Goal: Information Seeking & Learning: Find specific page/section

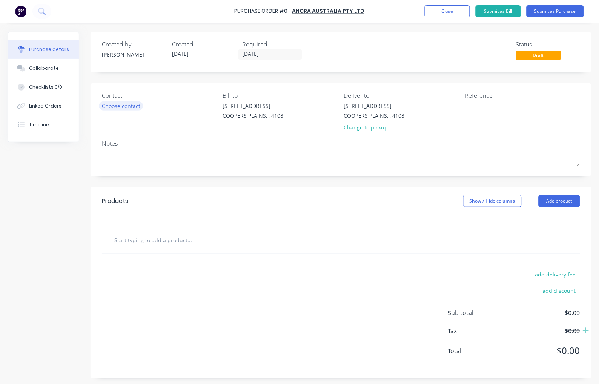
click at [121, 104] on div "Choose contact" at bounding box center [121, 106] width 38 height 8
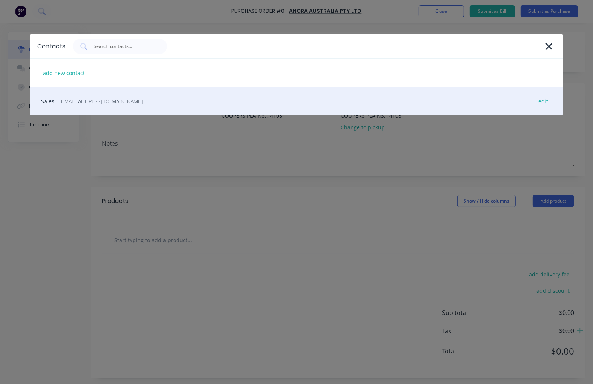
click at [87, 100] on span "- [EMAIL_ADDRESS][DOMAIN_NAME] -" at bounding box center [101, 101] width 90 height 8
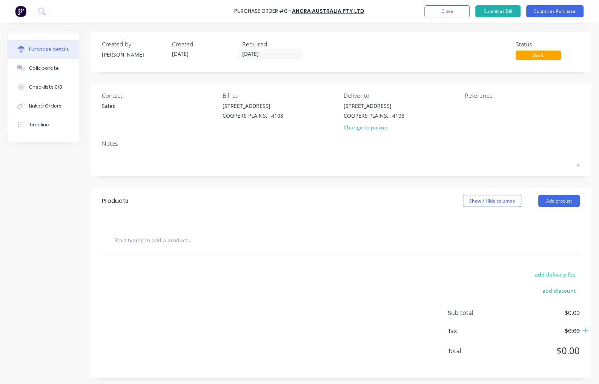
click at [190, 244] on input "text" at bounding box center [189, 239] width 151 height 15
type input "9"
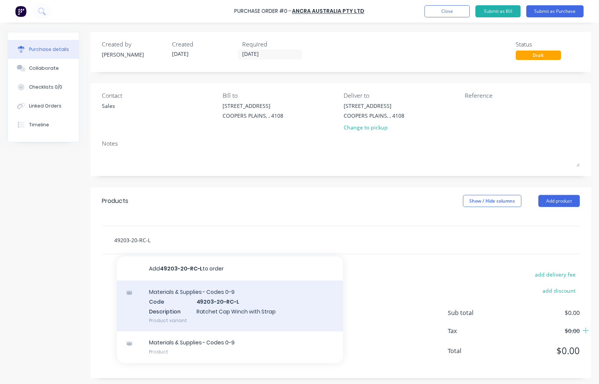
type input "49203-20-RC-L"
click at [261, 311] on div "Materials & Supplies - Codes 0-9 Code 49203-20-RC-L Description Ratchet Cap Win…" at bounding box center [230, 306] width 226 height 51
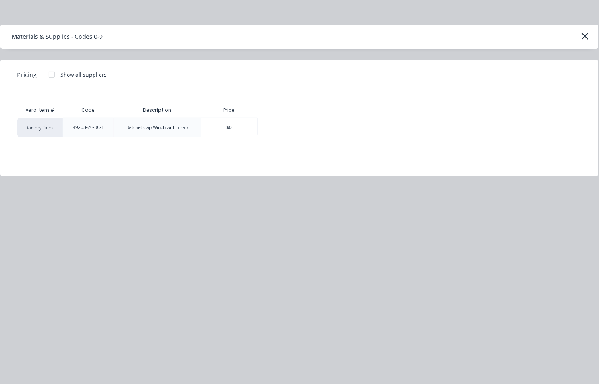
click at [51, 77] on div at bounding box center [51, 74] width 15 height 15
click at [273, 129] on div "$59.90" at bounding box center [284, 127] width 52 height 19
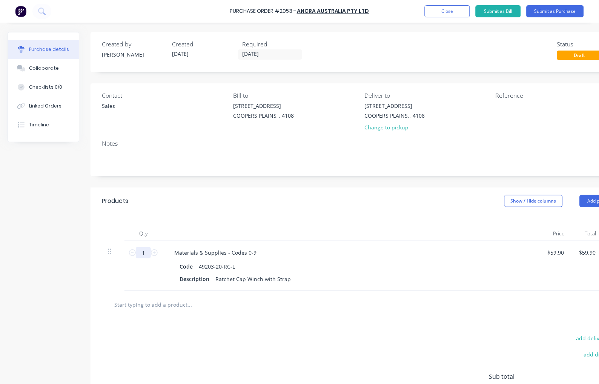
click at [146, 254] on input "1" at bounding box center [143, 252] width 15 height 11
type input "2"
type input "$119.80"
type input "20"
type input "$1,198.00"
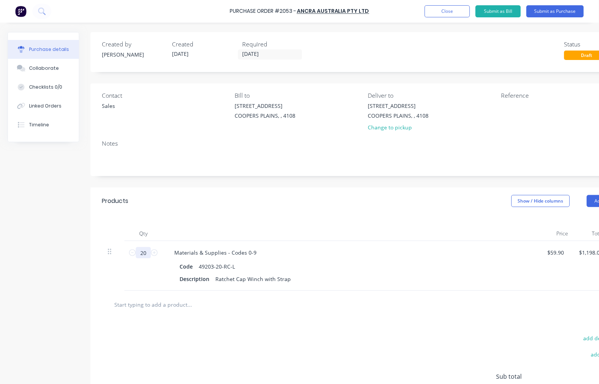
type input "20"
click at [183, 305] on input "text" at bounding box center [189, 304] width 151 height 15
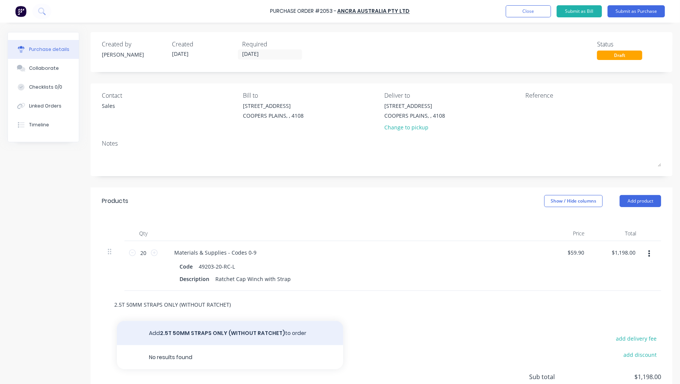
type input "2.5T 50MM STRAPS ONLY (WITHOUT RATCHET)"
click at [222, 334] on button "Add 2.5T 50MM STRAPS ONLY (WITHOUT RATCHET) to order" at bounding box center [230, 333] width 226 height 24
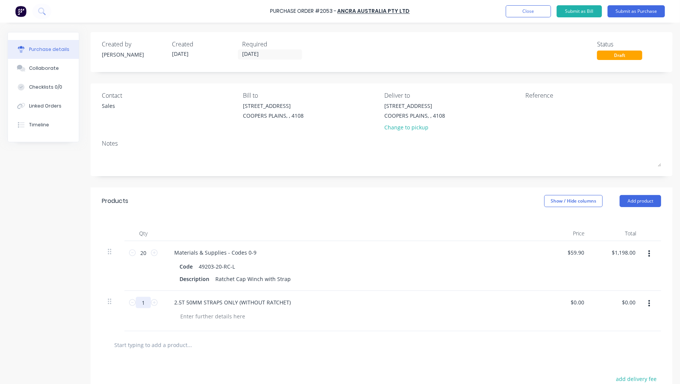
click at [142, 304] on input "1" at bounding box center [143, 302] width 15 height 11
type input "50"
click at [164, 344] on input "text" at bounding box center [189, 344] width 151 height 15
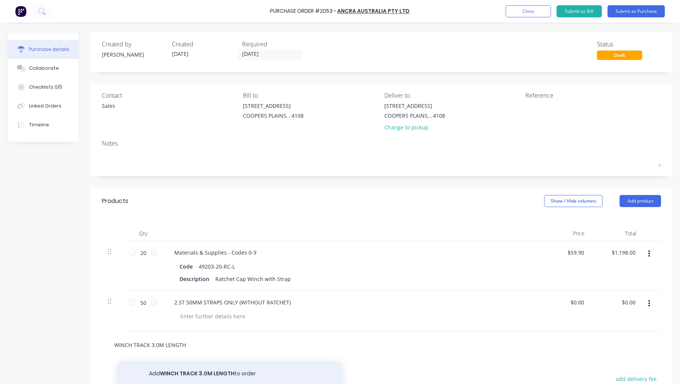
type input "WINCH TRACK 3.0M LENGTH"
click at [199, 372] on button "Add WINCH TRACK 3.0M LENGTH to order" at bounding box center [230, 373] width 226 height 24
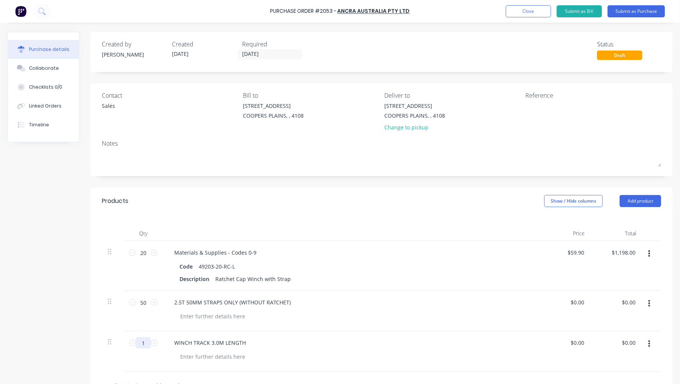
click at [143, 342] on input "1" at bounding box center [143, 342] width 15 height 11
type input "20"
click at [534, 106] on textarea at bounding box center [573, 110] width 94 height 17
type textarea "a"
type textarea "ANCRA ORDER"
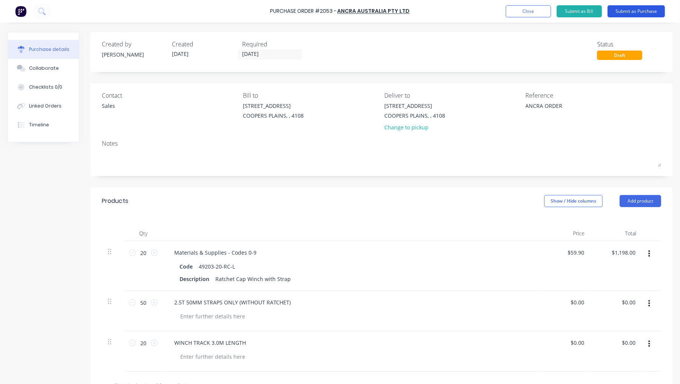
type textarea "x"
type textarea "ANCRA ORDER"
click at [599, 13] on button "Submit as Purchase" at bounding box center [636, 11] width 57 height 12
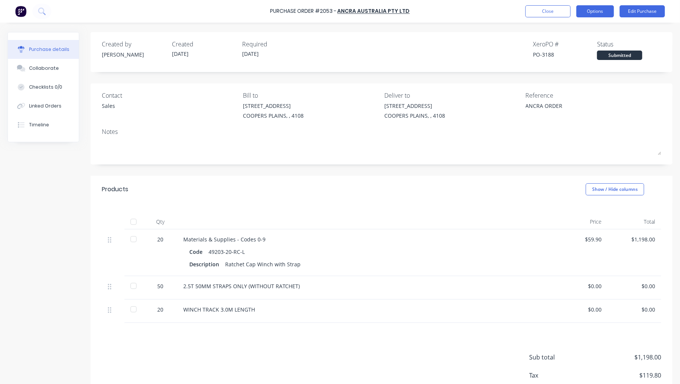
click at [595, 11] on button "Options" at bounding box center [595, 11] width 38 height 12
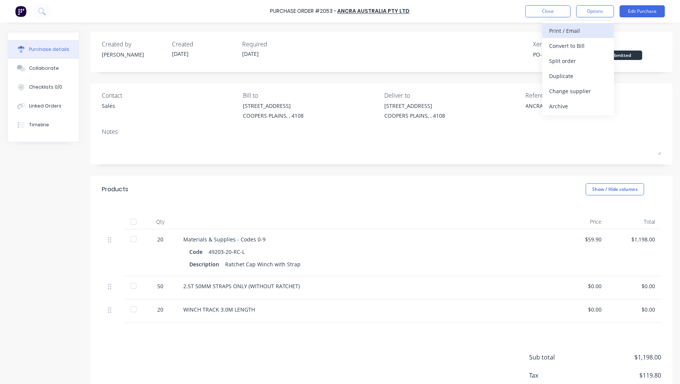
click at [563, 34] on div "Print / Email" at bounding box center [578, 30] width 58 height 11
click at [568, 44] on div "With pricing" at bounding box center [578, 45] width 58 height 11
type textarea "x"
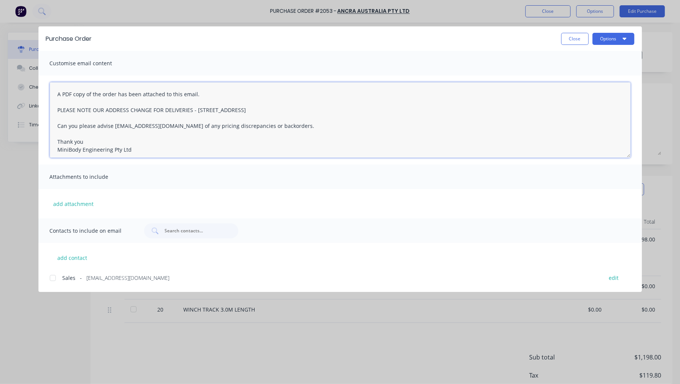
click at [55, 91] on textarea "A PDF copy of the order has been attached to this email. PLEASE NOTE OUR ADDRES…" at bounding box center [340, 119] width 581 height 75
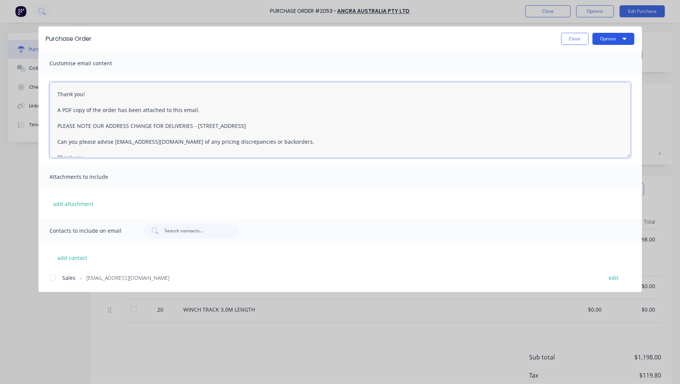
type textarea "Thank you! A PDF copy of the order has been attached to this email. PLEASE NOTE…"
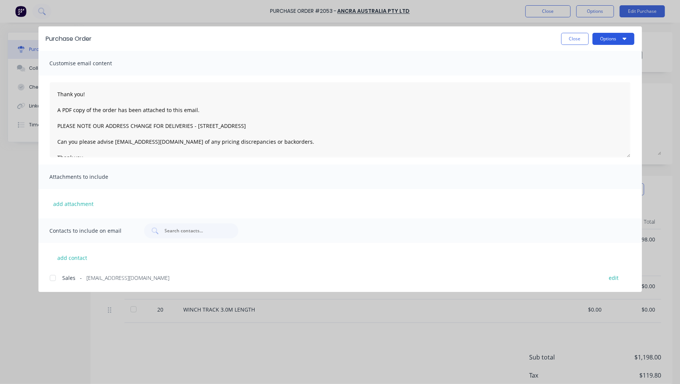
click at [599, 43] on button "Options" at bounding box center [614, 39] width 42 height 12
click at [52, 276] on div at bounding box center [52, 277] width 15 height 15
drag, startPoint x: 604, startPoint y: 37, endPoint x: 604, endPoint y: 42, distance: 5.7
click at [599, 37] on button "Options" at bounding box center [614, 39] width 42 height 12
click at [586, 89] on div "Email" at bounding box center [599, 88] width 58 height 11
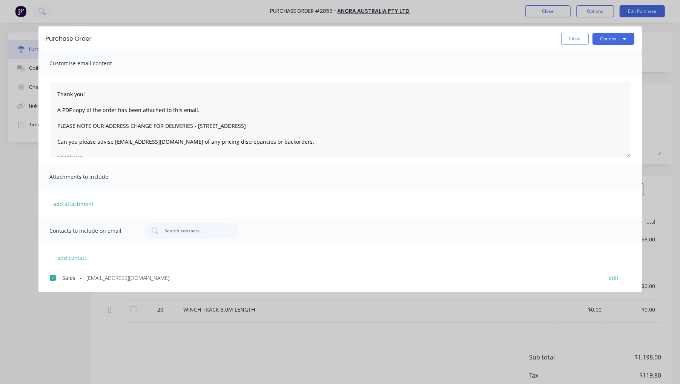
click at [525, 33] on div "Close Options" at bounding box center [367, 39] width 535 height 12
click at [568, 38] on button "Close" at bounding box center [575, 39] width 28 height 12
type textarea "x"
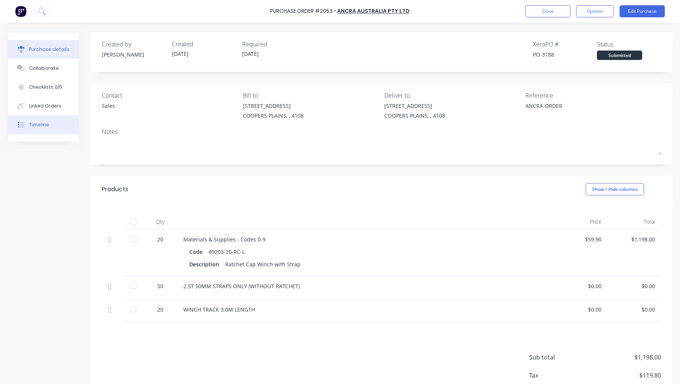
click at [49, 123] on button "Timeline" at bounding box center [43, 124] width 71 height 19
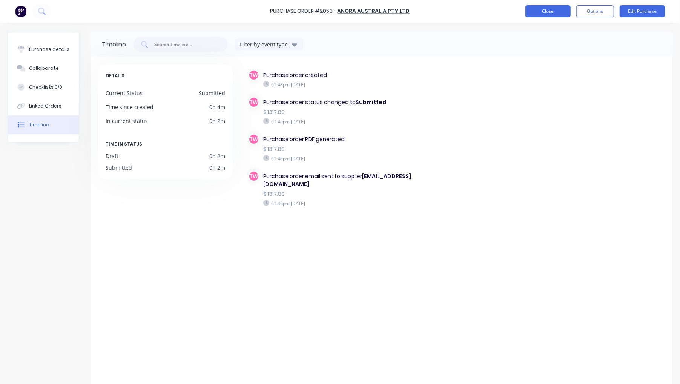
click at [542, 12] on button "Close" at bounding box center [547, 11] width 45 height 12
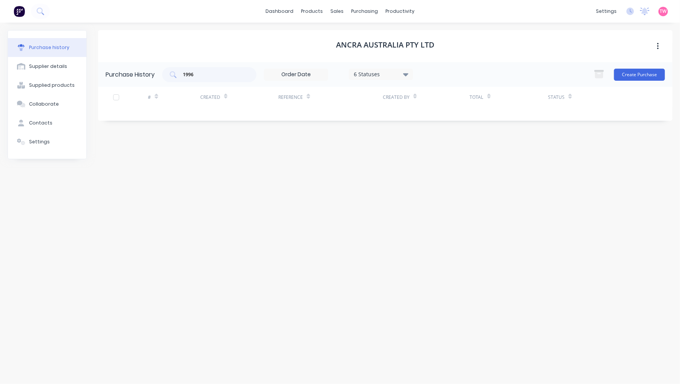
click at [175, 206] on div "Ancra Australia Pty Ltd Purchase History 1996 6 Statuses 6 Statuses Create Purc…" at bounding box center [385, 199] width 574 height 339
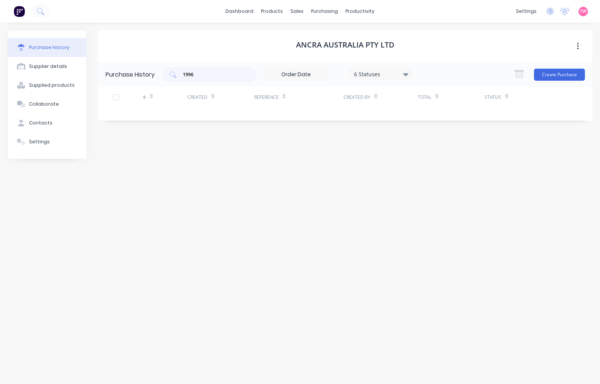
click at [51, 46] on div "Purchase history" at bounding box center [49, 47] width 40 height 7
drag, startPoint x: 210, startPoint y: 77, endPoint x: 103, endPoint y: 74, distance: 107.9
click at [103, 75] on div "Purchase History 1996 6 Statuses 6 Statuses Create Purchase" at bounding box center [345, 74] width 494 height 25
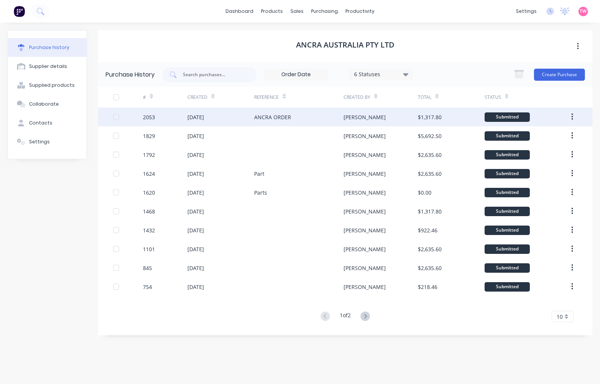
click at [176, 118] on div "2053" at bounding box center [165, 116] width 45 height 19
type textarea "x"
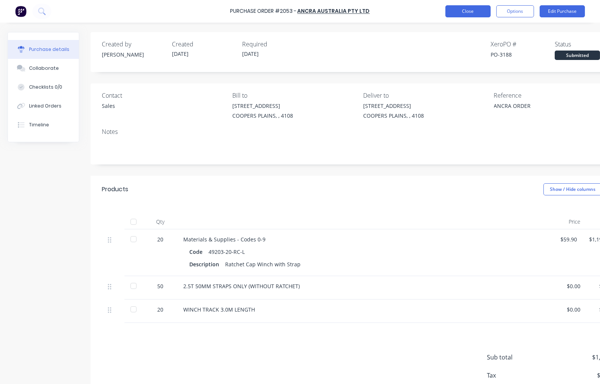
click at [465, 12] on button "Close" at bounding box center [467, 11] width 45 height 12
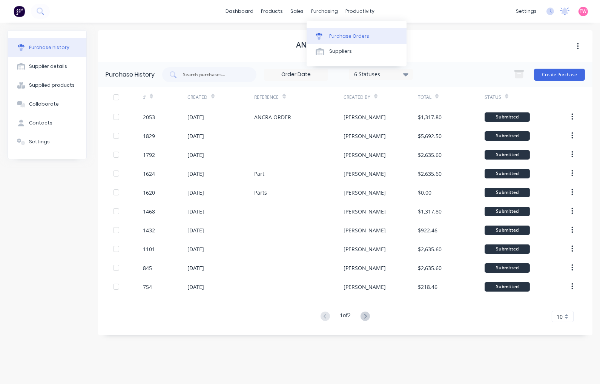
click at [342, 32] on link "Purchase Orders" at bounding box center [357, 35] width 100 height 15
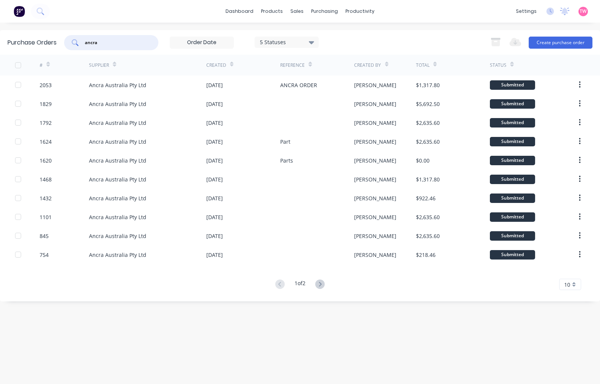
drag, startPoint x: 114, startPoint y: 43, endPoint x: 81, endPoint y: 40, distance: 33.4
click at [81, 40] on div "ancra" at bounding box center [111, 42] width 94 height 15
paste input "2008"
type input "2008"
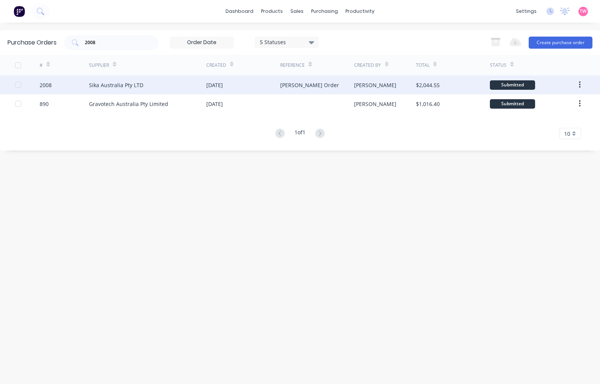
click at [63, 88] on div "2008" at bounding box center [64, 84] width 49 height 19
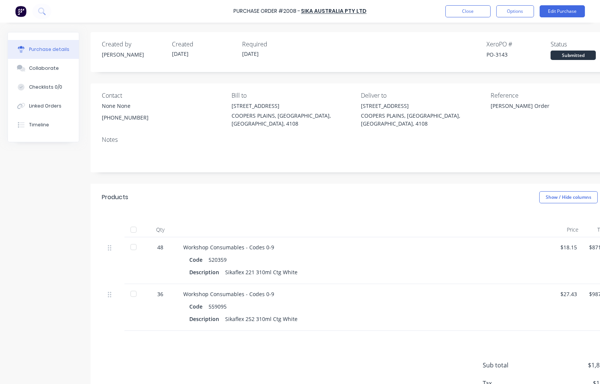
click at [501, 54] on div "PO-3143" at bounding box center [519, 55] width 64 height 8
copy div "3143"
click at [136, 223] on div at bounding box center [133, 229] width 15 height 15
type textarea "x"
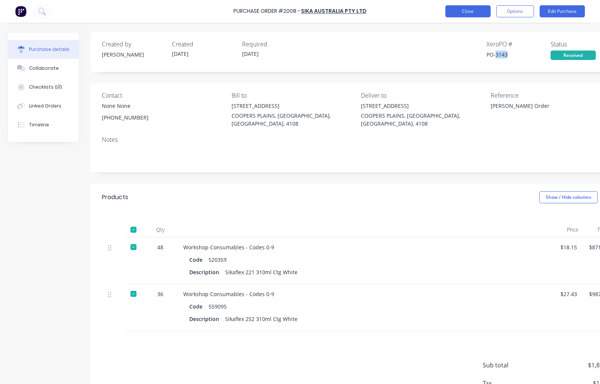
click at [456, 11] on button "Close" at bounding box center [467, 11] width 45 height 12
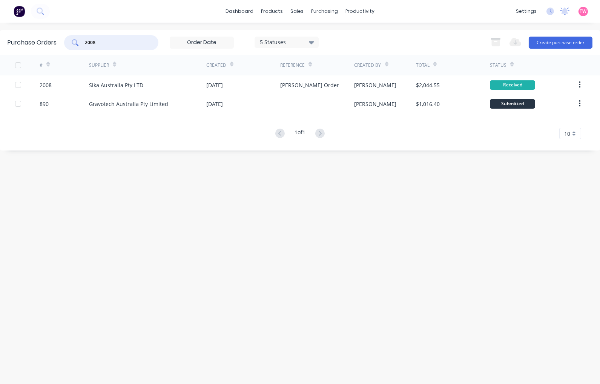
drag, startPoint x: 107, startPoint y: 42, endPoint x: 86, endPoint y: 40, distance: 21.7
click at [86, 40] on input "2008" at bounding box center [115, 43] width 63 height 8
paste input "1986"
type input "1986"
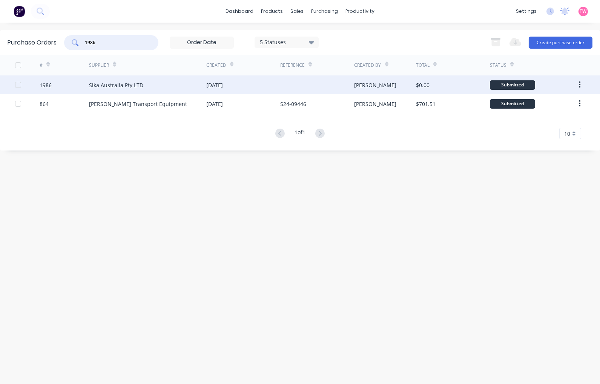
click at [71, 89] on div "1986" at bounding box center [64, 84] width 49 height 19
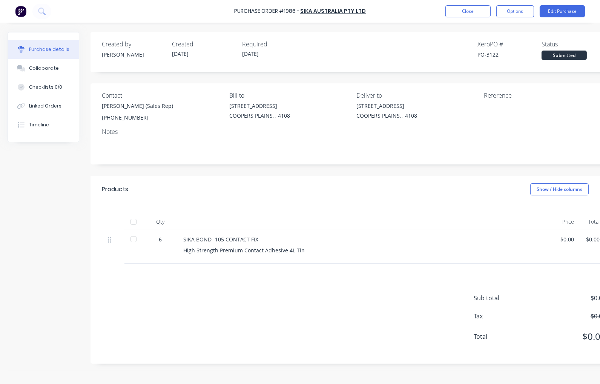
click at [496, 53] on div "PO-3122" at bounding box center [509, 55] width 64 height 8
copy div "3122"
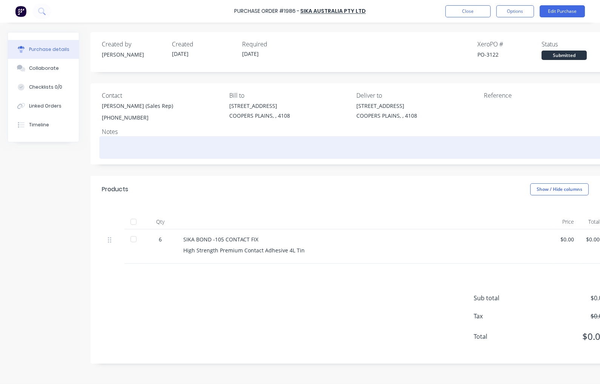
click at [136, 143] on textarea at bounding box center [354, 146] width 504 height 17
paste textarea "629135"
type textarea "x"
type textarea "629135"
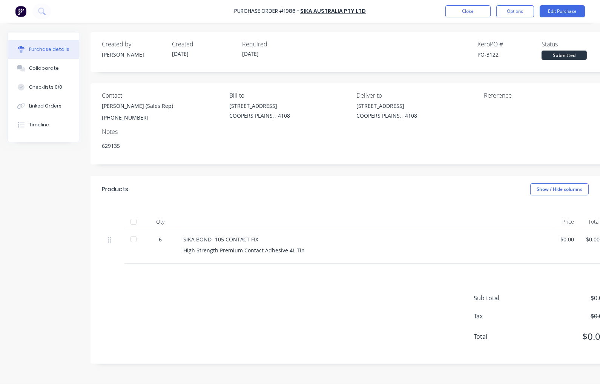
type textarea "x"
type textarea "629135"
type textarea "x"
type textarea "629135"
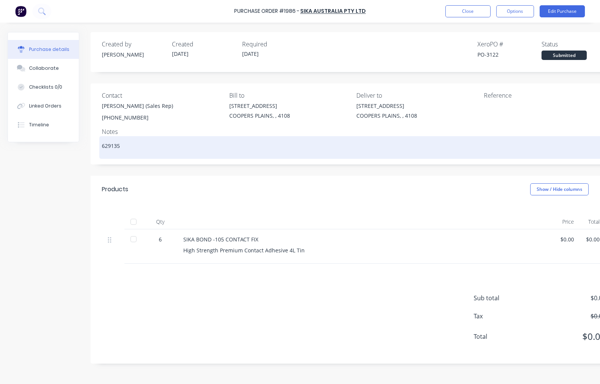
click at [144, 150] on textarea "629135" at bounding box center [354, 146] width 504 height 17
paste textarea "9318324011963"
type textarea "x"
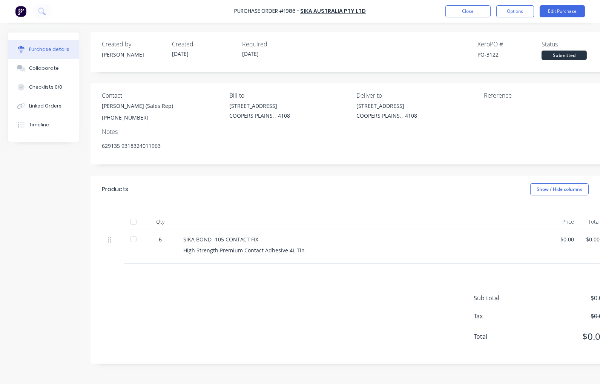
type textarea "629135 9318324011963"
type textarea "x"
type textarea "629135 9318324011963"
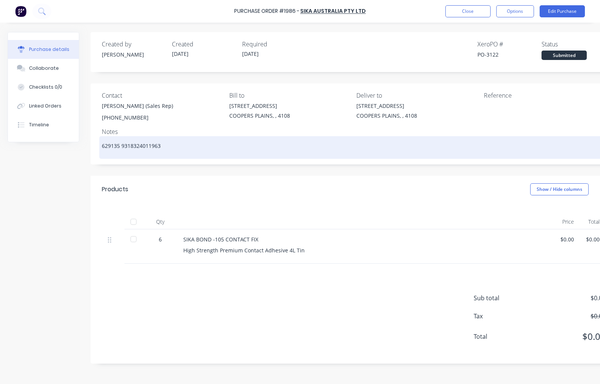
click at [171, 152] on textarea "629135 9318324011963" at bounding box center [354, 146] width 504 height 17
type textarea "x"
type textarea "629135 9318324011963"
paste textarea "Sikabond 105 ContactFix 4Ltr"
type textarea "x"
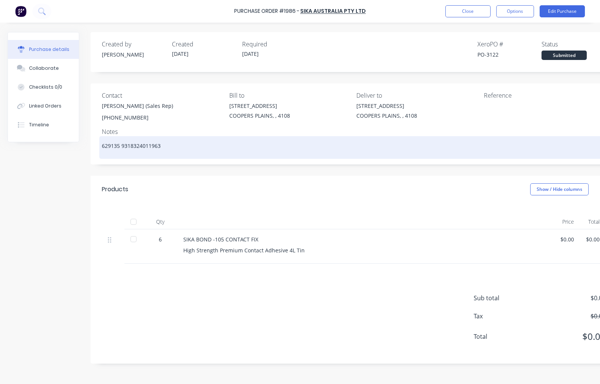
type textarea "629135 9318324011963 Sikabond 105 ContactFix 4Ltr"
click at [102, 144] on textarea "629135 9318324011963 Sikabond 105 ContactFix 4Ltr" at bounding box center [354, 146] width 504 height 17
type textarea "x"
type textarea "C629135 9318324011963 Sikabond 105 ContactFix 4Ltr"
type textarea "x"
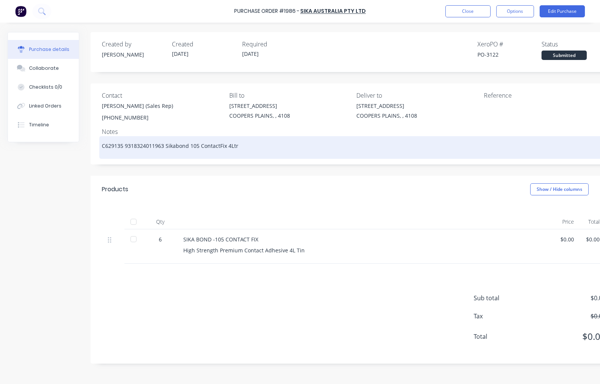
type textarea "CO629135 9318324011963 Sikabond 105 ContactFix 4Ltr"
type textarea "x"
type textarea "COR629135 9318324011963 Sikabond 105 ContactFix 4Ltr"
type textarea "x"
type textarea "CORR629135 9318324011963 Sikabond 105 ContactFix 4Ltr"
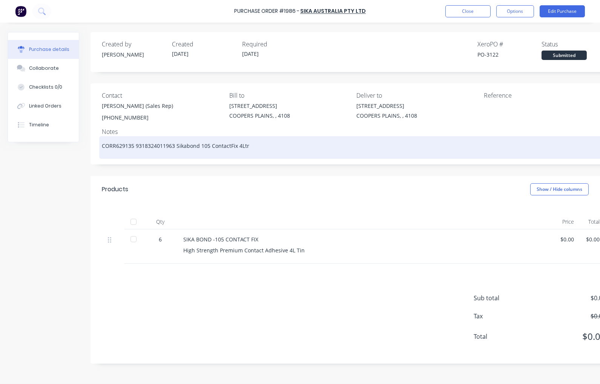
type textarea "x"
type textarea "CORRE629135 9318324011963 Sikabond 105 ContactFix 4Ltr"
type textarea "x"
type textarea "CORREC629135 9318324011963 Sikabond 105 ContactFix 4Ltr"
type textarea "x"
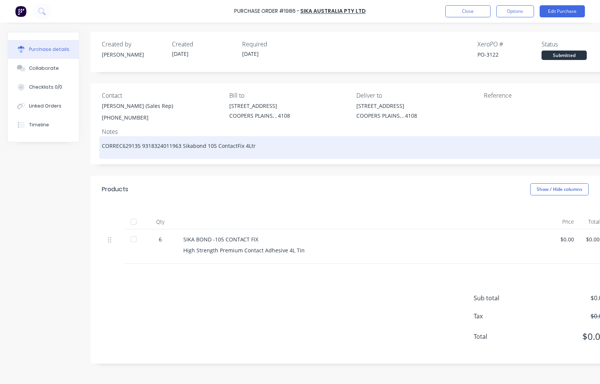
type textarea "CORRECT629135 9318324011963 Sikabond 105 ContactFix 4Ltr"
type textarea "x"
type textarea "CORRECT 629135 9318324011963 Sikabond 105 ContactFix 4Ltr"
type textarea "x"
type textarea "CORRECT C629135 9318324011963 Sikabond 105 ContactFix 4Ltr"
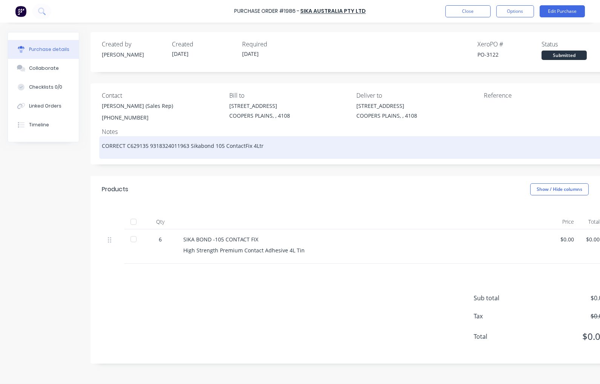
type textarea "x"
type textarea "CORRECT CO629135 9318324011963 Sikabond 105 ContactFix 4Ltr"
type textarea "x"
type textarea "CORRECT COD629135 9318324011963 Sikabond 105 ContactFix 4Ltr"
type textarea "x"
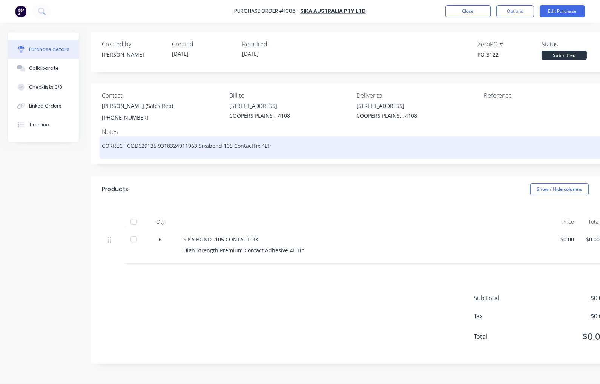
type textarea "CORRECT CODE629135 9318324011963 Sikabond 105 ContactFix 4Ltr"
type textarea "x"
type textarea "CORRECT CODE 629135 9318324011963 Sikabond 105 ContactFix 4Ltr"
type textarea "x"
type textarea "CORRECT CODE F629135 9318324011963 Sikabond 105 ContactFix 4Ltr"
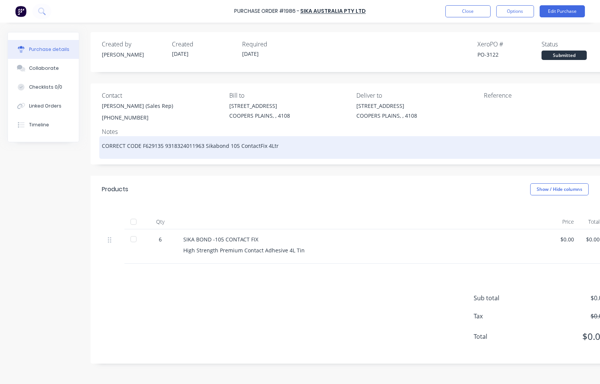
type textarea "x"
type textarea "CORRECT CODE FO629135 9318324011963 Sikabond 105 ContactFix 4Ltr"
type textarea "x"
type textarea "CORRECT CODE FOR629135 9318324011963 Sikabond 105 ContactFix 4Ltr"
type textarea "x"
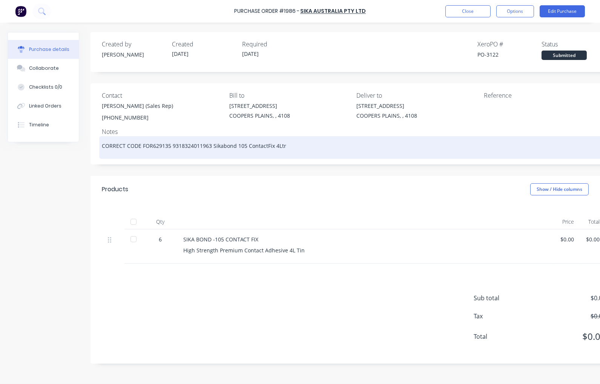
type textarea "CORRECT CODE FOR 629135 9318324011963 Sikabond 105 ContactFix 4Ltr"
type textarea "x"
type textarea "CORRECT CODE FOR F629135 9318324011963 Sikabond 105 ContactFix 4Ltr"
type textarea "x"
type textarea "CORRECT CODE FOR FU629135 9318324011963 Sikabond 105 ContactFix 4Ltr"
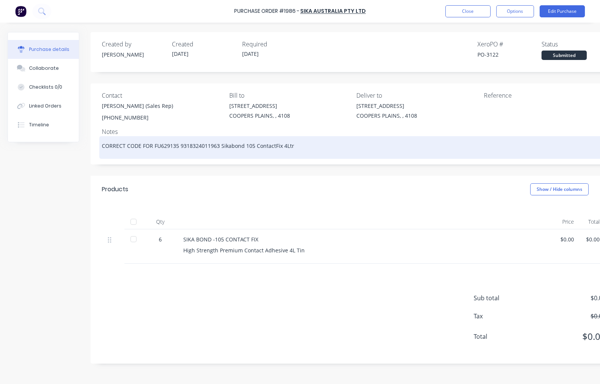
type textarea "x"
type textarea "CORRECT CODE FOR FUTU629135 9318324011963 Sikabond 105 ContactFix 4Ltr"
type textarea "x"
type textarea "CORRECT CODE FOR FUTUR629135 9318324011963 Sikabond 105 ContactFix 4Ltr"
type textarea "x"
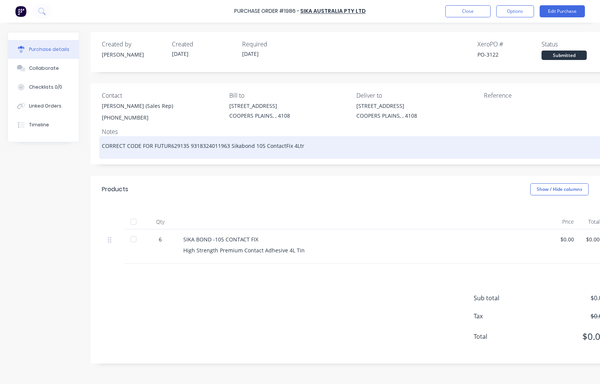
type textarea "CORRECT CODE FOR FUTURE629135 9318324011963 Sikabond 105 ContactFix 4Ltr"
type textarea "x"
type textarea "CORRECT CODE FOR FUTURE:629135 9318324011963 Sikabond 105 ContactFix 4Ltr"
type textarea "x"
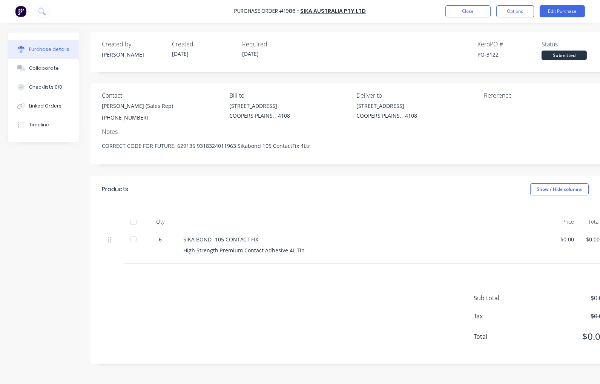
type textarea "CORRECT CODE FOR FUTURE: 629135 9318324011963 Sikabond 105 ContactFix 4Ltr"
type textarea "x"
type textarea "CORRECT CODE FOR FUTURE: 629135 9318324011963 Sikabond 105 ContactFix 4Ltr"
click at [321, 199] on div "Products Show / Hide columns" at bounding box center [354, 189] width 527 height 27
click at [462, 13] on button "Close" at bounding box center [467, 11] width 45 height 12
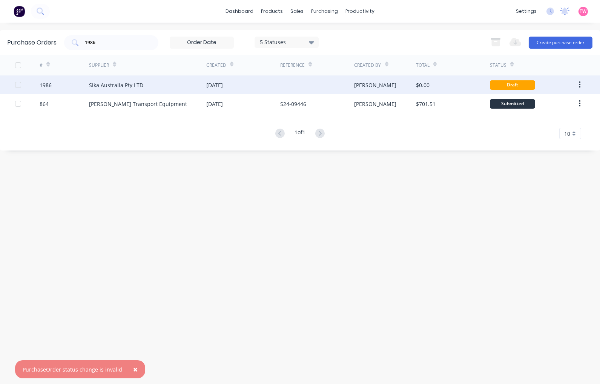
click at [74, 84] on div "1986" at bounding box center [64, 84] width 49 height 19
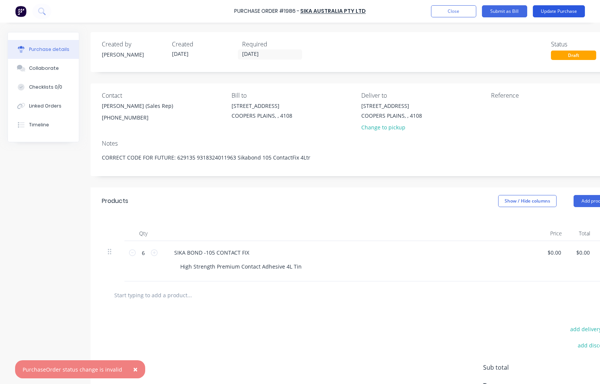
click at [552, 12] on button "Update Purchase" at bounding box center [559, 11] width 52 height 12
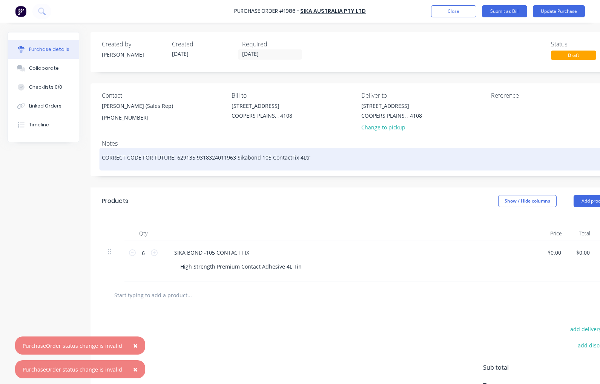
click at [315, 156] on textarea "CORRECT CODE FOR FUTURE: 629135 9318324011963 Sikabond 105 ContactFix 4Ltr" at bounding box center [358, 158] width 513 height 17
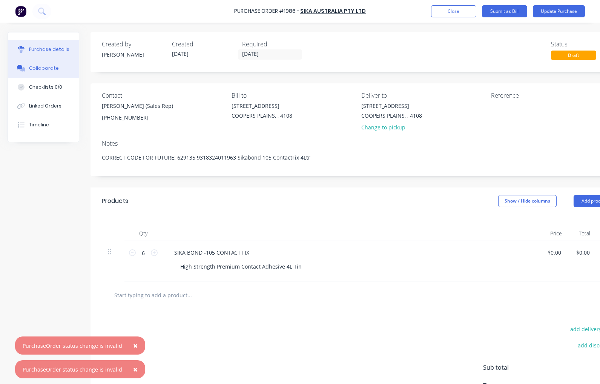
click at [48, 68] on div "Collaborate" at bounding box center [44, 68] width 30 height 7
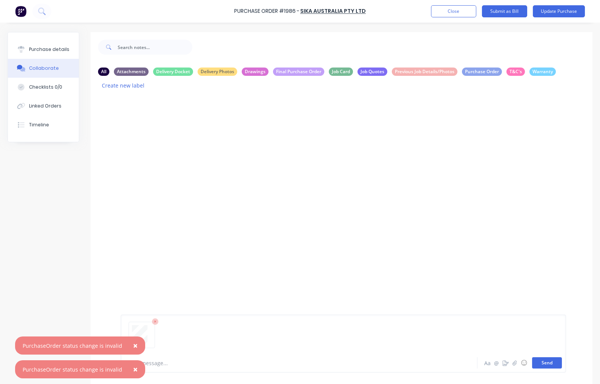
click at [533, 366] on button "Send" at bounding box center [547, 362] width 30 height 11
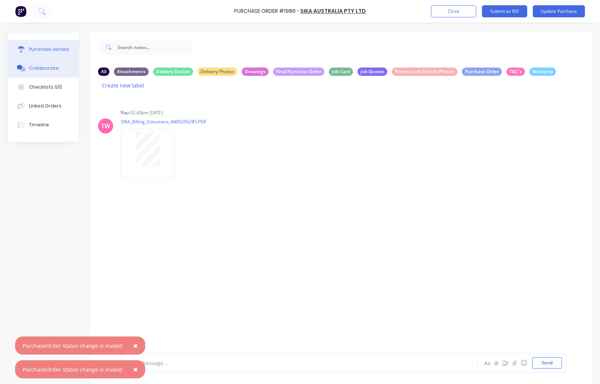
click at [51, 50] on div "Purchase details" at bounding box center [49, 49] width 40 height 7
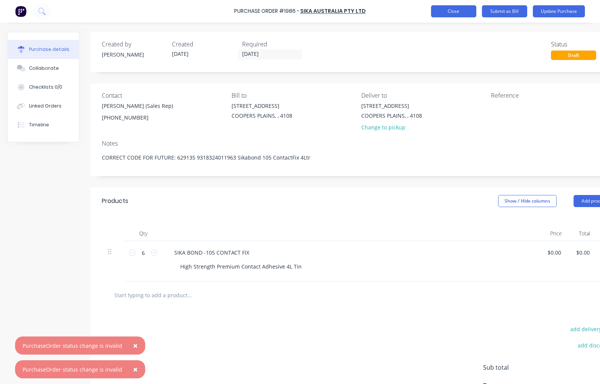
click at [448, 8] on button "Close" at bounding box center [453, 11] width 45 height 12
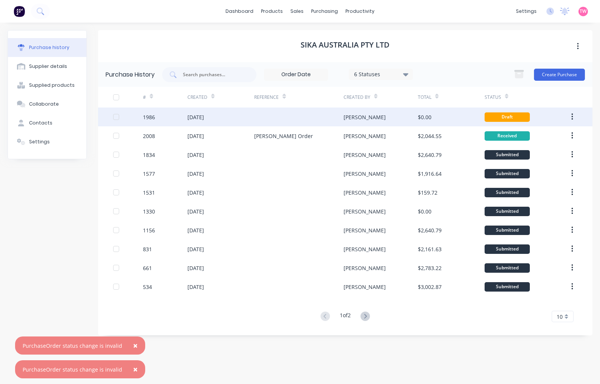
click at [278, 116] on div at bounding box center [298, 116] width 89 height 19
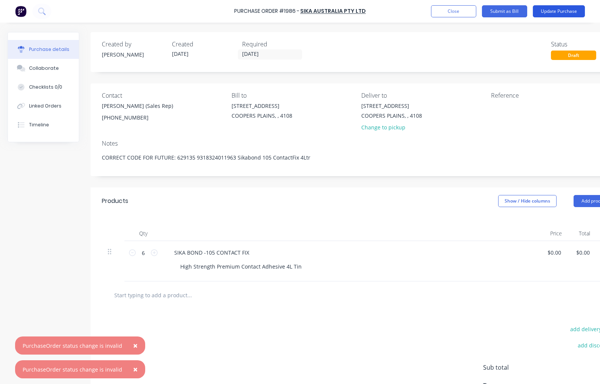
click at [555, 12] on button "Update Purchase" at bounding box center [559, 11] width 52 height 12
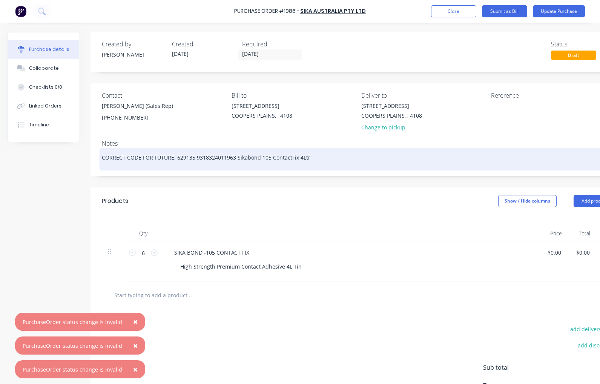
type textarea "x"
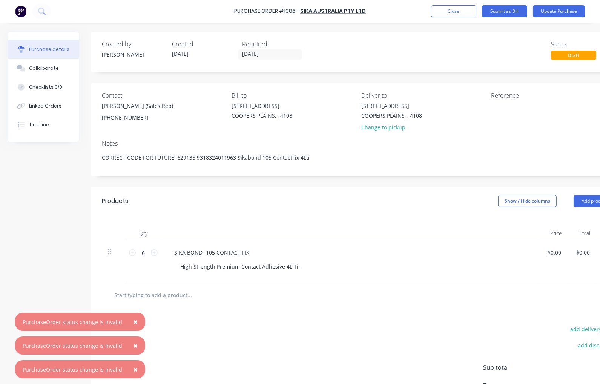
drag, startPoint x: 337, startPoint y: 154, endPoint x: 37, endPoint y: 157, distance: 300.2
click at [37, 157] on div "Created by [PERSON_NAME] Created [DATE] Required [DATE] Status Draft Contact [P…" at bounding box center [317, 232] width 619 height 401
type textarea "x"
click at [565, 14] on button "Update Purchase" at bounding box center [559, 11] width 52 height 12
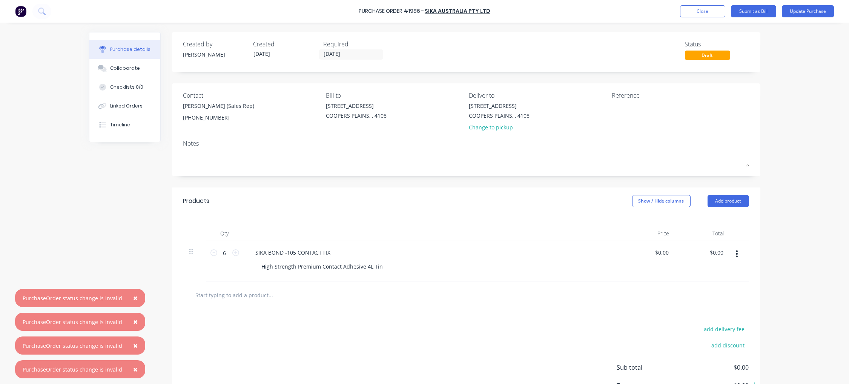
click at [133, 297] on span "×" at bounding box center [135, 298] width 5 height 11
click at [133, 320] on span "×" at bounding box center [135, 321] width 5 height 11
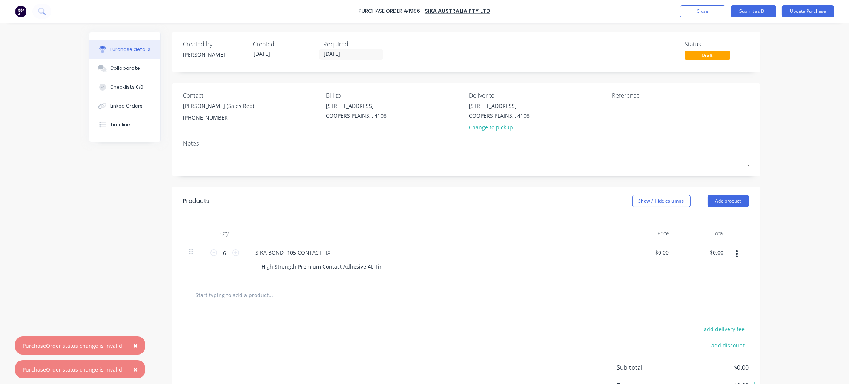
click at [133, 345] on span "×" at bounding box center [135, 345] width 5 height 11
click at [133, 367] on span "×" at bounding box center [135, 369] width 5 height 11
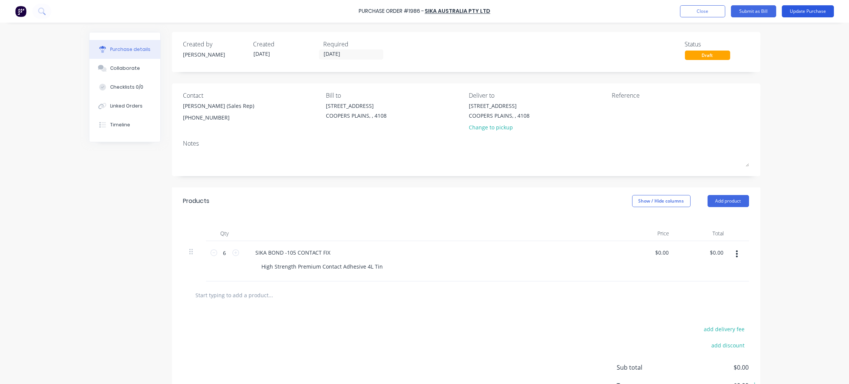
click at [599, 12] on button "Update Purchase" at bounding box center [808, 11] width 52 height 12
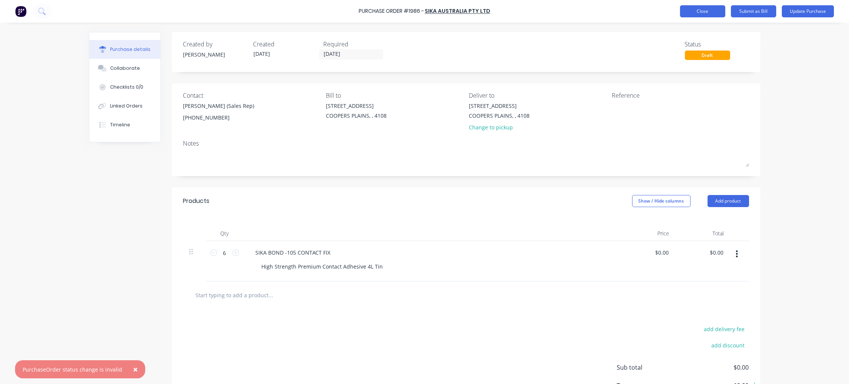
click at [599, 12] on button "Close" at bounding box center [702, 11] width 45 height 12
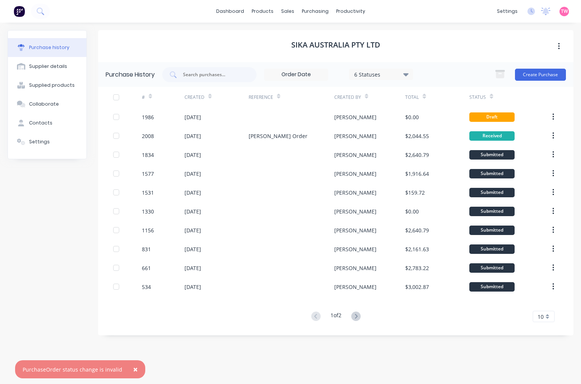
click at [133, 368] on span "×" at bounding box center [135, 369] width 5 height 11
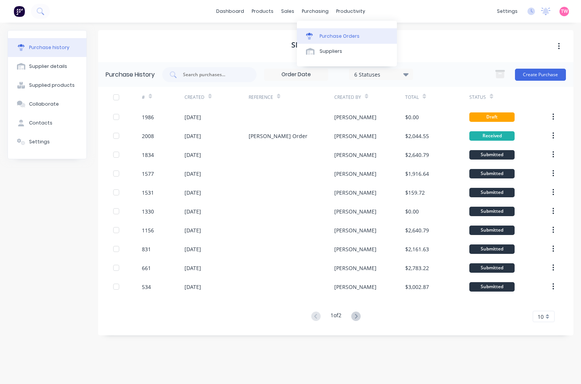
click at [329, 33] on div "Purchase Orders" at bounding box center [339, 36] width 40 height 7
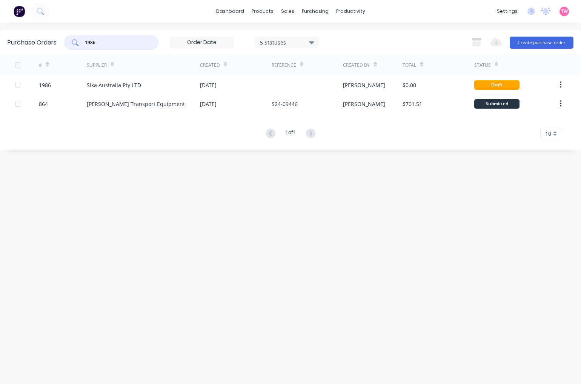
drag, startPoint x: 115, startPoint y: 42, endPoint x: 78, endPoint y: 43, distance: 37.3
click at [78, 43] on div "1986" at bounding box center [111, 42] width 94 height 15
type input "[PERSON_NAME]"
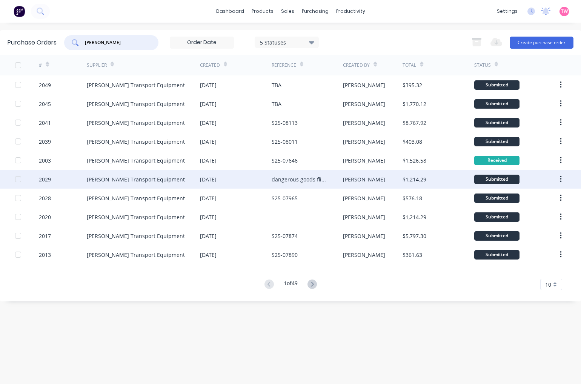
click at [19, 180] on div at bounding box center [18, 179] width 15 height 15
click at [19, 179] on div at bounding box center [18, 179] width 15 height 15
click at [69, 177] on div "2029" at bounding box center [63, 179] width 48 height 19
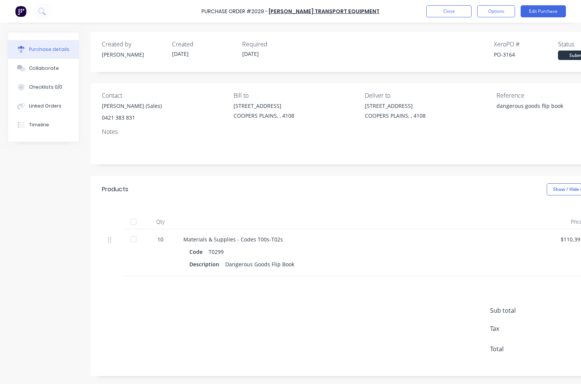
click at [137, 223] on div at bounding box center [133, 221] width 15 height 15
type textarea "x"
click at [447, 12] on button "Close" at bounding box center [448, 11] width 45 height 12
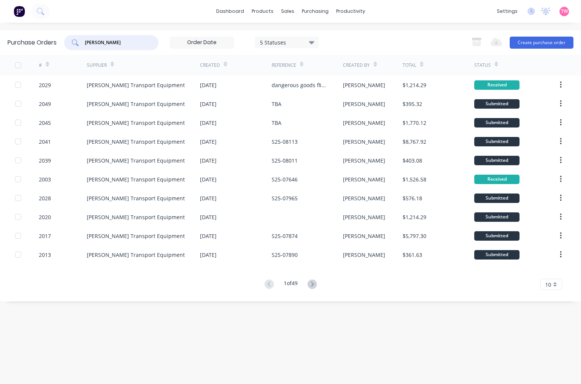
drag, startPoint x: 116, startPoint y: 44, endPoint x: 65, endPoint y: 42, distance: 51.3
click at [65, 42] on div "[PERSON_NAME]" at bounding box center [111, 42] width 94 height 15
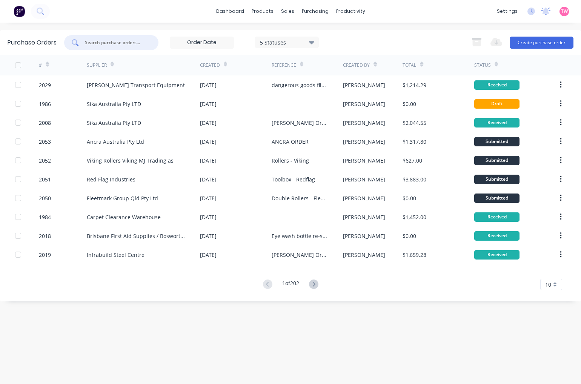
paste input "1975"
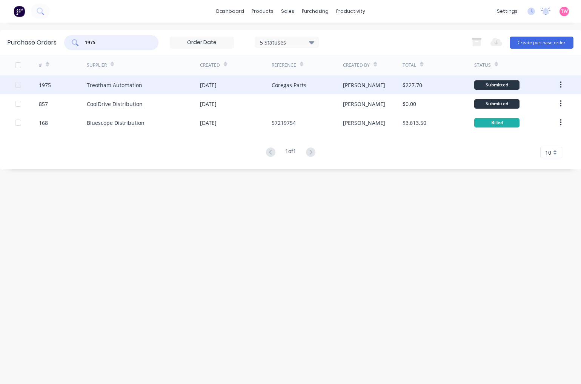
type input "1975"
click at [54, 83] on div "1975" at bounding box center [63, 84] width 48 height 19
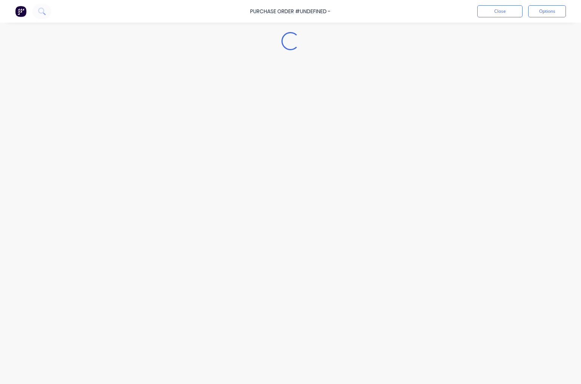
type textarea "x"
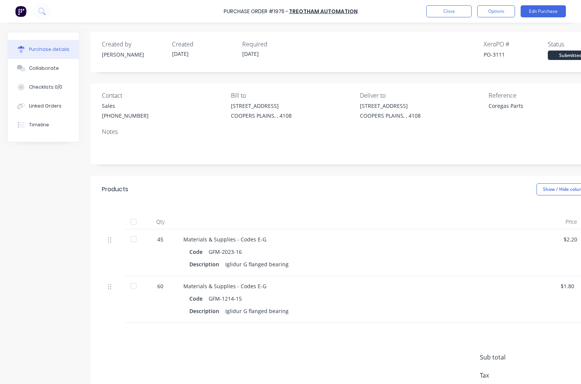
click at [498, 53] on div "PO-3111" at bounding box center [516, 55] width 64 height 8
copy div "3111"
click at [448, 6] on button "Close" at bounding box center [448, 11] width 45 height 12
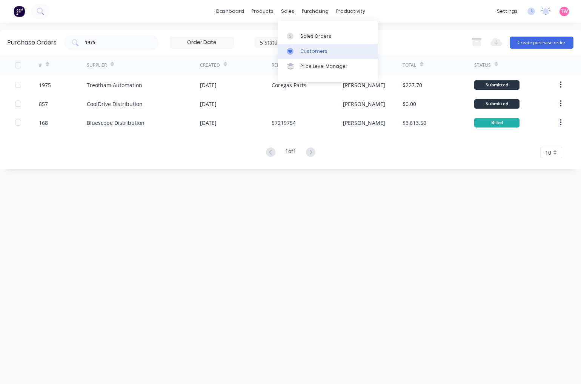
click at [324, 52] on div "Customers" at bounding box center [313, 51] width 27 height 7
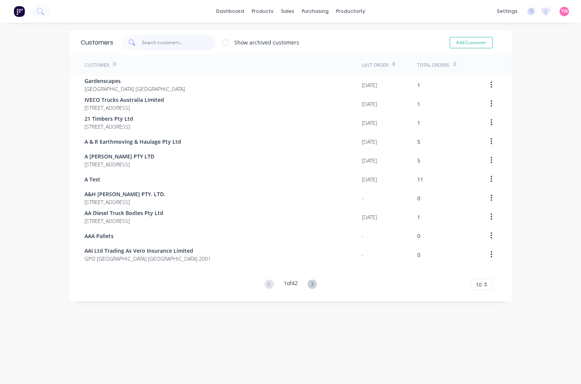
click at [178, 47] on input "text" at bounding box center [179, 42] width 74 height 15
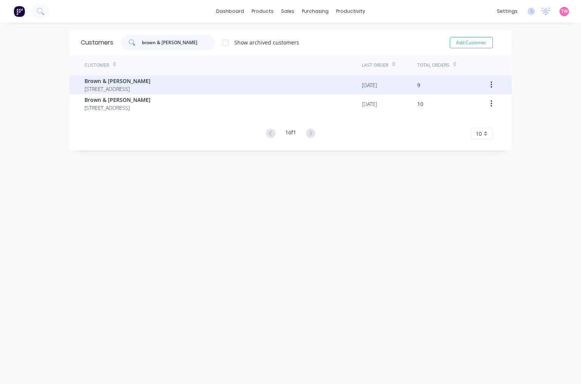
type input "brown & [PERSON_NAME]"
click at [146, 85] on span "[STREET_ADDRESS]" at bounding box center [117, 89] width 66 height 8
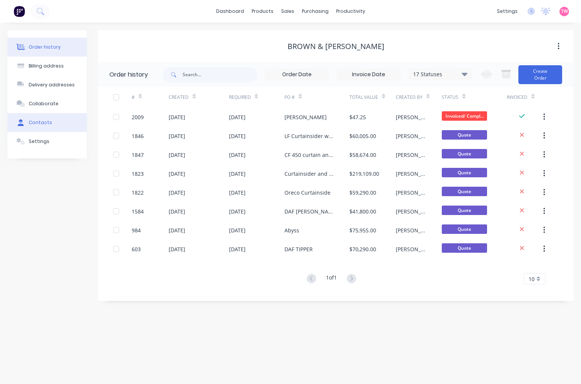
click at [43, 123] on div "Contacts" at bounding box center [40, 122] width 23 height 7
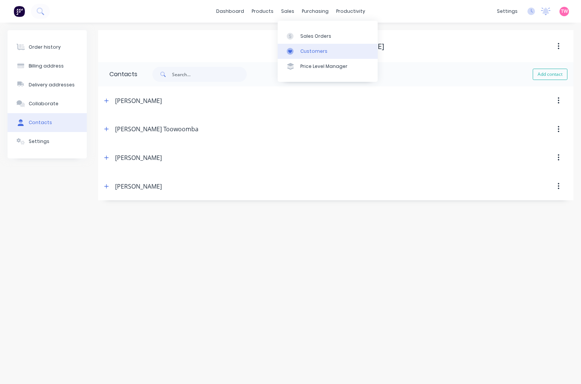
click at [309, 48] on div "Customers" at bounding box center [313, 51] width 27 height 7
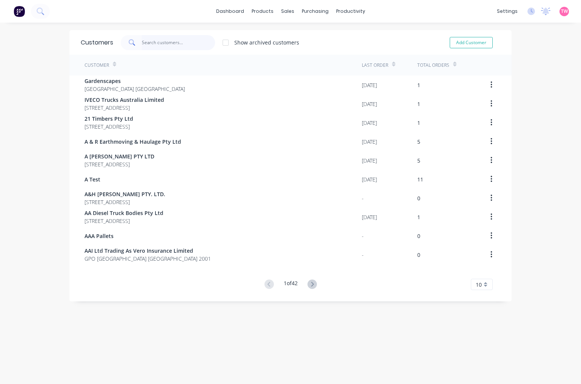
click at [188, 44] on input "text" at bounding box center [179, 42] width 74 height 15
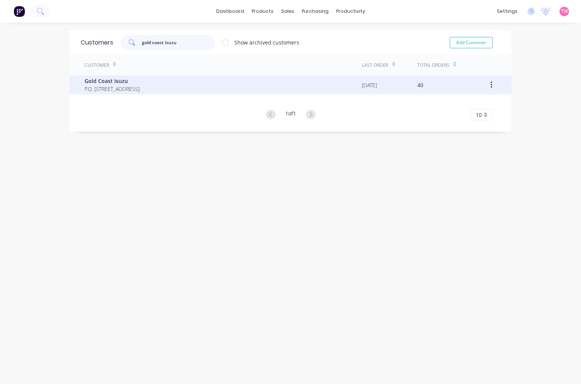
type input "gold coast isuzu"
click at [140, 80] on span "Gold Coast Isuzu" at bounding box center [111, 81] width 55 height 8
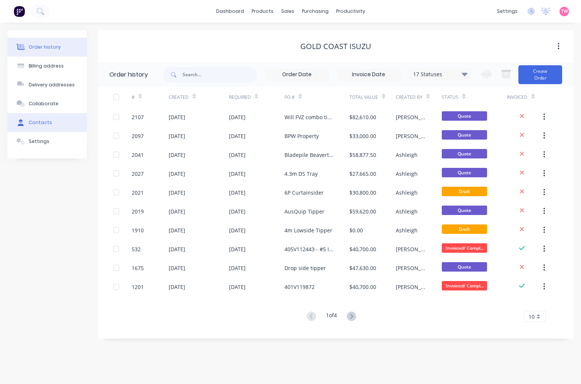
click at [45, 121] on div "Contacts" at bounding box center [40, 122] width 23 height 7
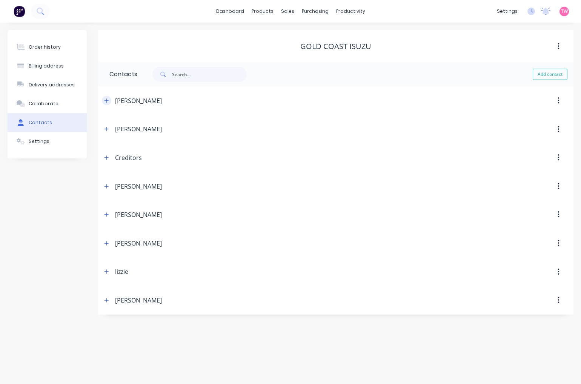
click at [105, 99] on icon "button" at bounding box center [106, 100] width 5 height 5
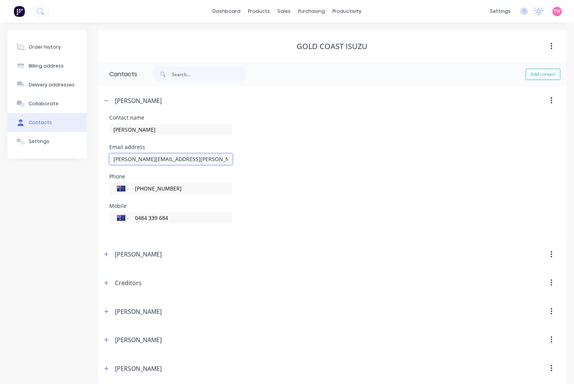
drag, startPoint x: 214, startPoint y: 158, endPoint x: 96, endPoint y: 158, distance: 118.1
click at [96, 158] on div "Order history Billing address Delivery addresses Collaborate Contacts Settings …" at bounding box center [287, 235] width 559 height 410
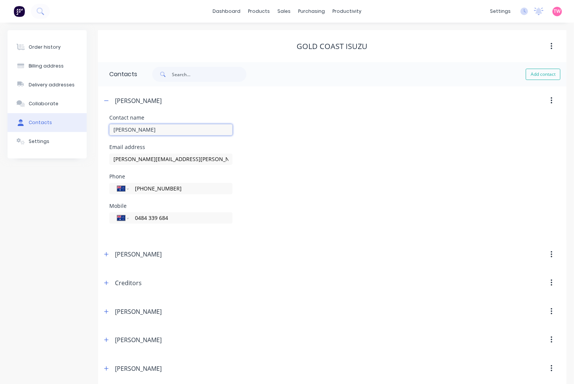
drag, startPoint x: 140, startPoint y: 130, endPoint x: 88, endPoint y: 130, distance: 52.0
click at [88, 130] on div "Order history Billing address Delivery addresses Collaborate Contacts Settings …" at bounding box center [287, 235] width 559 height 410
click at [108, 100] on icon "button" at bounding box center [106, 100] width 5 height 5
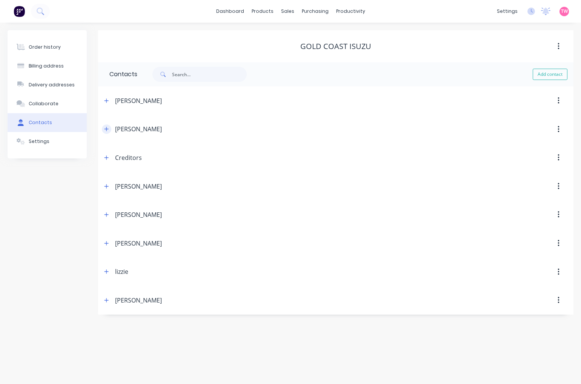
click at [106, 128] on icon "button" at bounding box center [106, 129] width 4 height 4
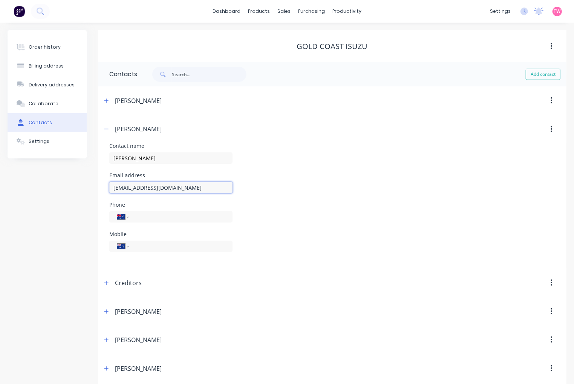
drag, startPoint x: 209, startPoint y: 187, endPoint x: 91, endPoint y: 185, distance: 118.4
click at [91, 185] on div "Order history Billing address Delivery addresses Collaborate Contacts Settings …" at bounding box center [287, 235] width 559 height 410
drag, startPoint x: 151, startPoint y: 157, endPoint x: 109, endPoint y: 155, distance: 41.6
click at [110, 155] on input "[PERSON_NAME]" at bounding box center [170, 157] width 123 height 11
click at [104, 128] on icon "button" at bounding box center [106, 128] width 5 height 5
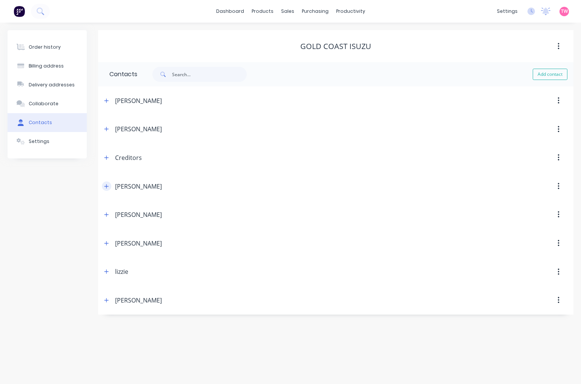
click at [106, 186] on icon "button" at bounding box center [106, 186] width 4 height 4
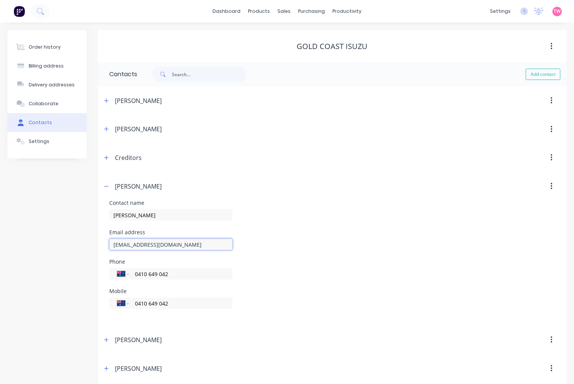
drag, startPoint x: 206, startPoint y: 245, endPoint x: 107, endPoint y: 243, distance: 98.1
click at [107, 243] on div "Contact name [PERSON_NAME] Email address [EMAIL_ADDRESS][DOMAIN_NAME] Phone Int…" at bounding box center [332, 262] width 469 height 125
drag, startPoint x: 150, startPoint y: 214, endPoint x: 114, endPoint y: 212, distance: 36.7
click at [114, 212] on input "[PERSON_NAME]" at bounding box center [170, 214] width 123 height 11
click at [107, 187] on icon "button" at bounding box center [106, 186] width 5 height 5
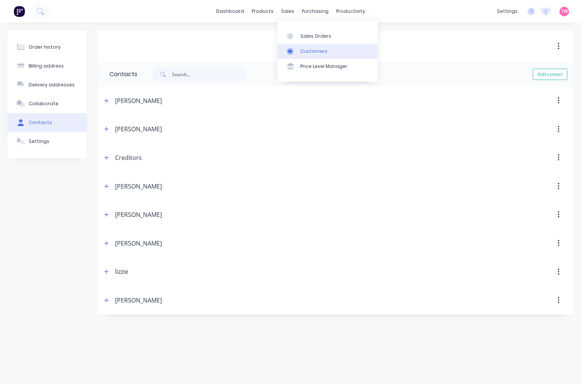
click at [319, 51] on div "Customers" at bounding box center [313, 51] width 27 height 7
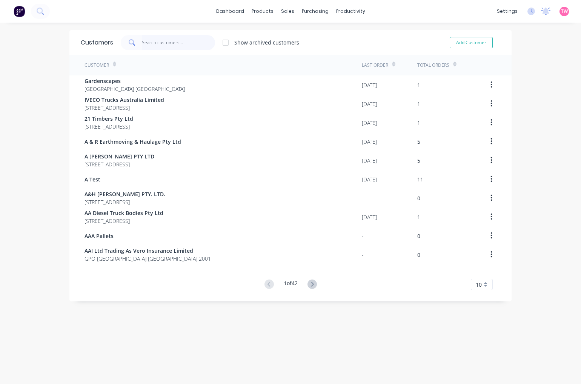
click at [165, 46] on input "text" at bounding box center [179, 42] width 74 height 15
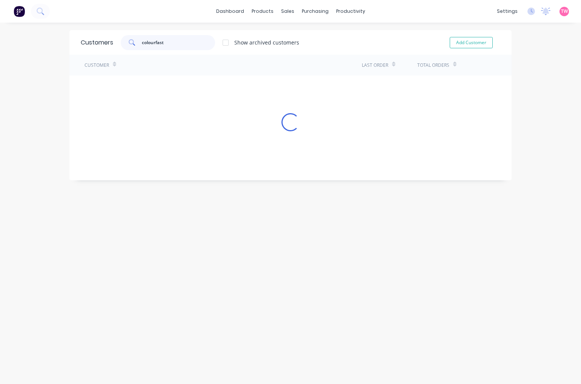
type input "colourfast"
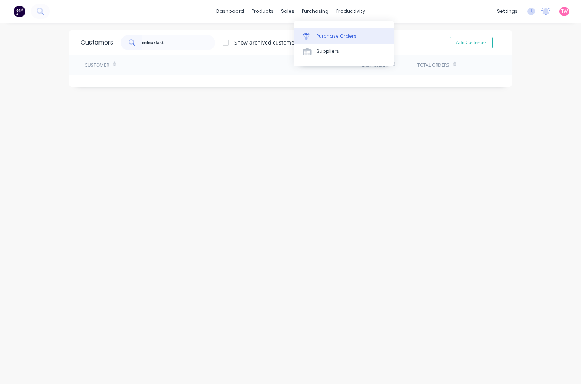
click at [353, 39] on div "Purchase Orders" at bounding box center [336, 36] width 40 height 7
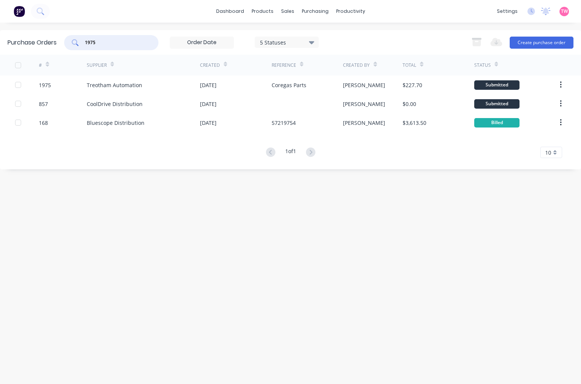
drag, startPoint x: 100, startPoint y: 43, endPoint x: 69, endPoint y: 43, distance: 30.9
click at [70, 43] on div "1975" at bounding box center [111, 42] width 94 height 15
type input "colourfast"
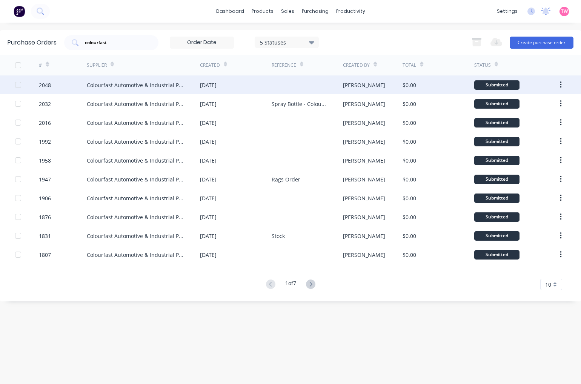
click at [69, 83] on div "2048" at bounding box center [63, 84] width 48 height 19
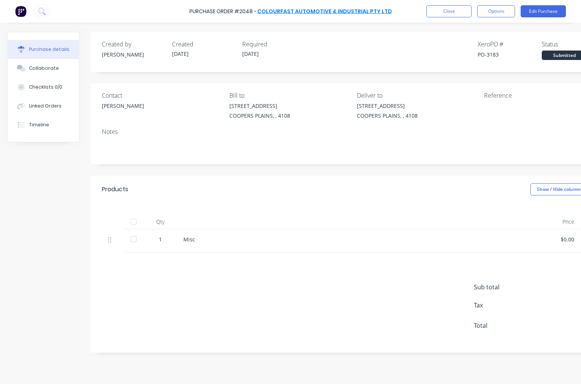
click at [317, 13] on link "Colourfast Automotive & Industrial Pty Ltd" at bounding box center [324, 12] width 135 height 8
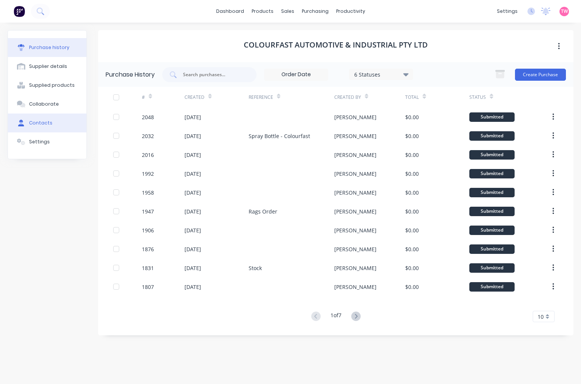
click at [45, 123] on div "Contacts" at bounding box center [40, 123] width 23 height 7
select select "AU"
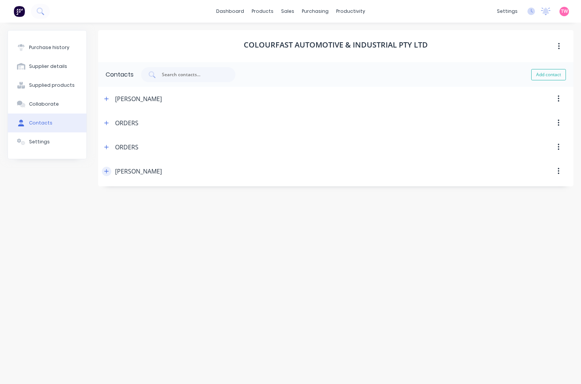
click at [107, 170] on icon "button" at bounding box center [106, 171] width 5 height 5
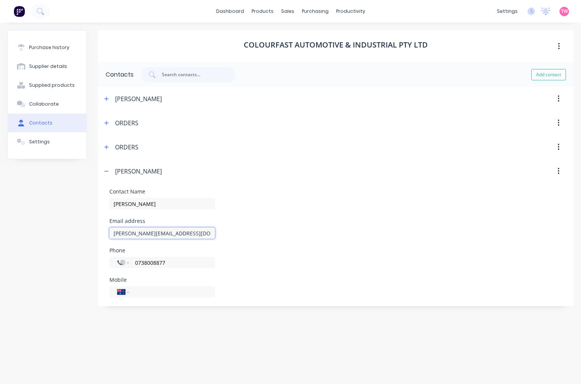
drag, startPoint x: 201, startPoint y: 234, endPoint x: 107, endPoint y: 233, distance: 93.9
click at [107, 233] on form "Contact Name [PERSON_NAME] Email address [PERSON_NAME][EMAIL_ADDRESS][DOMAIN_NA…" at bounding box center [335, 243] width 475 height 120
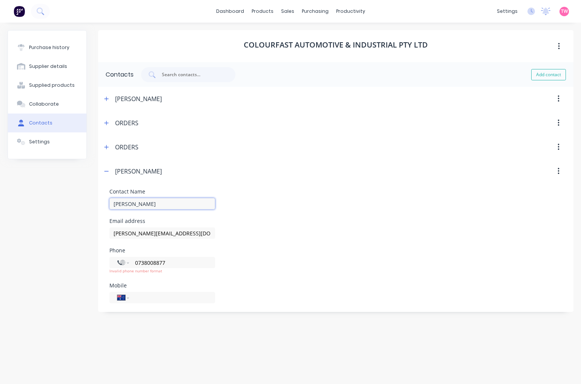
drag, startPoint x: 154, startPoint y: 204, endPoint x: 103, endPoint y: 205, distance: 50.2
click at [103, 205] on form "Contact Name [PERSON_NAME] Email address [PERSON_NAME][EMAIL_ADDRESS][DOMAIN_NA…" at bounding box center [335, 246] width 475 height 126
click at [108, 123] on icon "button" at bounding box center [106, 123] width 4 height 4
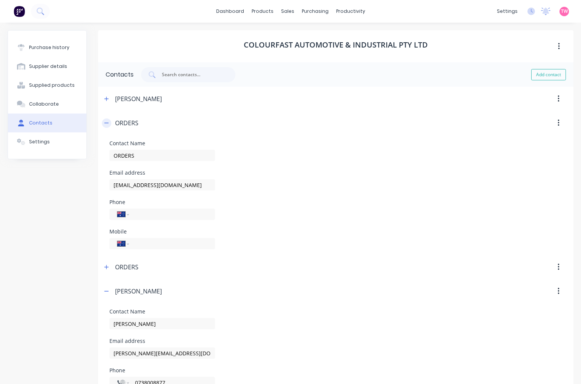
click at [108, 123] on icon "button" at bounding box center [106, 123] width 4 height 0
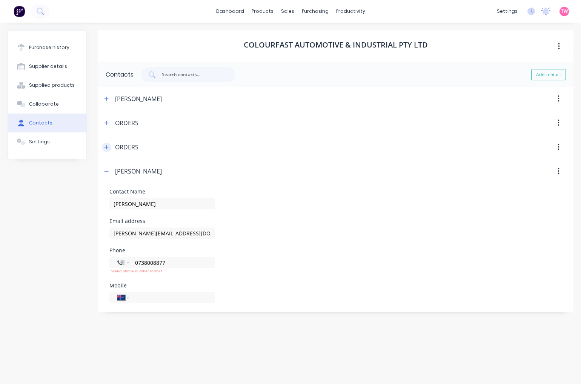
click at [106, 149] on icon "button" at bounding box center [106, 146] width 5 height 5
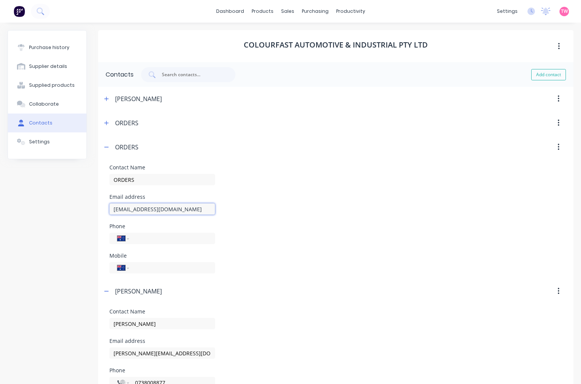
drag, startPoint x: 192, startPoint y: 209, endPoint x: 110, endPoint y: 207, distance: 81.9
click at [110, 207] on input "[EMAIL_ADDRESS][DOMAIN_NAME]" at bounding box center [162, 208] width 106 height 11
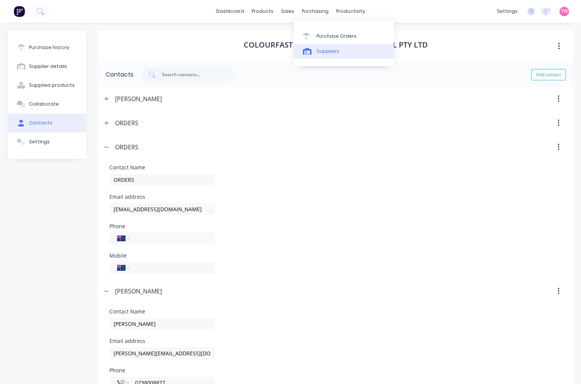
click at [326, 50] on div "Suppliers" at bounding box center [327, 51] width 23 height 7
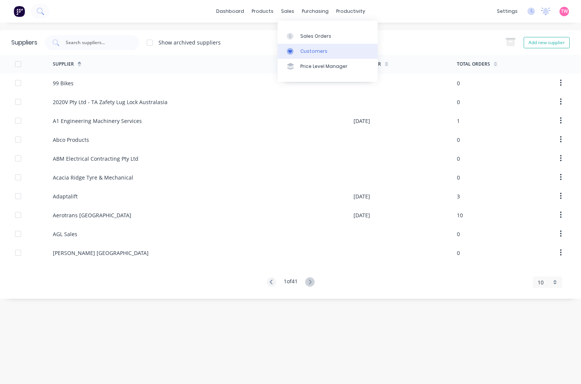
click at [307, 49] on div "Customers" at bounding box center [313, 51] width 27 height 7
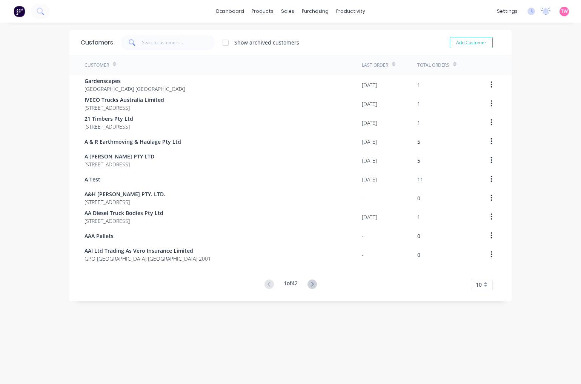
click at [136, 43] on span at bounding box center [131, 42] width 21 height 15
click at [167, 41] on input "text" at bounding box center [179, 42] width 74 height 15
type input "c"
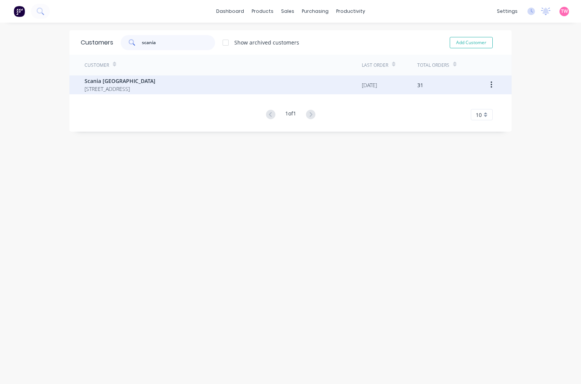
type input "scania"
click at [127, 91] on span "[STREET_ADDRESS]" at bounding box center [119, 89] width 71 height 8
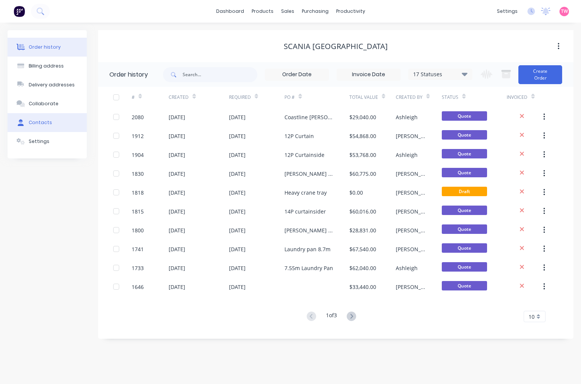
click at [39, 123] on div "Contacts" at bounding box center [40, 122] width 23 height 7
select select "AU"
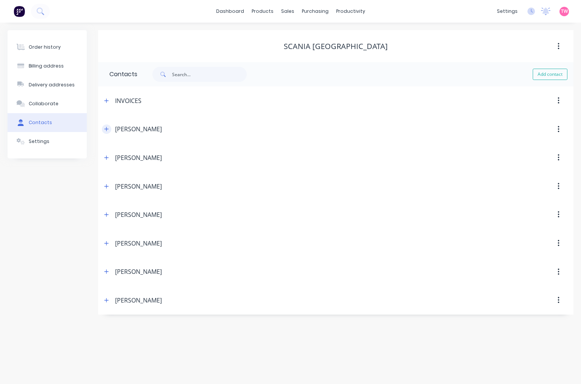
click at [110, 129] on button "button" at bounding box center [106, 128] width 9 height 9
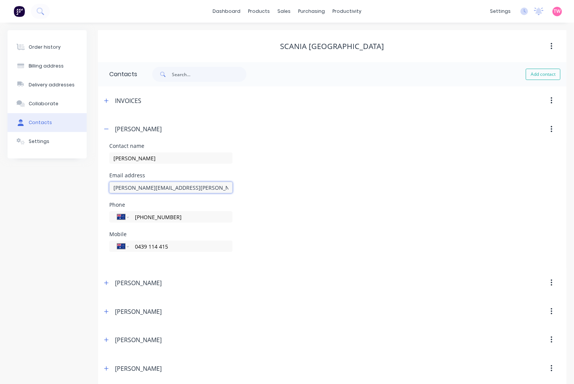
drag, startPoint x: 209, startPoint y: 188, endPoint x: 111, endPoint y: 183, distance: 98.2
click at [111, 183] on input "[PERSON_NAME][EMAIL_ADDRESS][PERSON_NAME][DOMAIN_NAME]" at bounding box center [170, 187] width 123 height 11
drag, startPoint x: 175, startPoint y: 159, endPoint x: 100, endPoint y: 159, distance: 75.1
click at [100, 159] on div "Contact name [PERSON_NAME] Email address [PERSON_NAME][EMAIL_ADDRESS][PERSON_NA…" at bounding box center [332, 205] width 469 height 125
click at [103, 129] on button "button" at bounding box center [106, 128] width 9 height 9
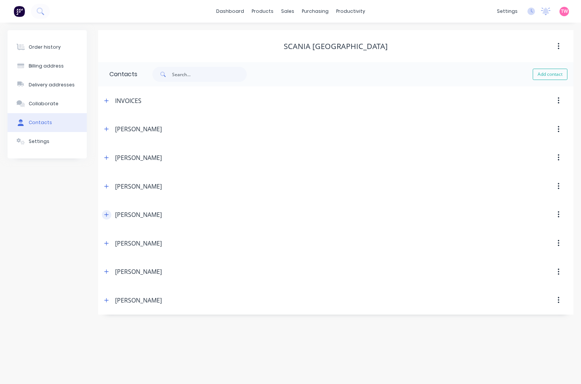
click at [104, 213] on icon "button" at bounding box center [106, 214] width 5 height 5
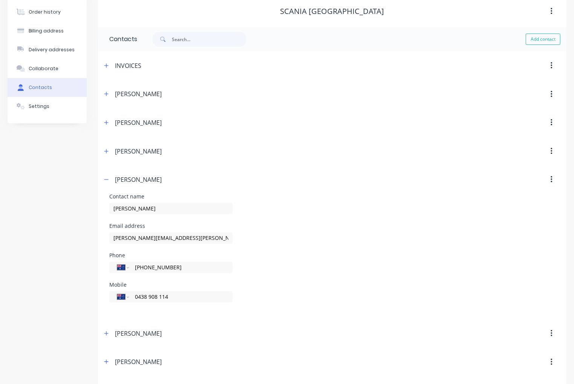
scroll to position [63, 0]
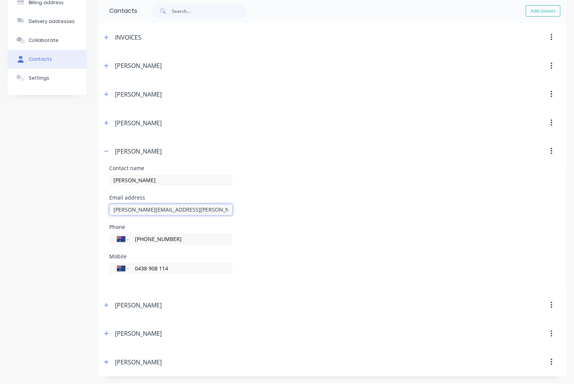
drag, startPoint x: 185, startPoint y: 208, endPoint x: 108, endPoint y: 210, distance: 76.6
click at [108, 210] on div "Contact name [PERSON_NAME] Email address [PERSON_NAME][EMAIL_ADDRESS][PERSON_NA…" at bounding box center [332, 228] width 469 height 125
drag, startPoint x: 157, startPoint y: 181, endPoint x: 102, endPoint y: 175, distance: 55.0
click at [102, 175] on div "Contact name [PERSON_NAME] Email address [PERSON_NAME][EMAIL_ADDRESS][PERSON_NA…" at bounding box center [332, 228] width 469 height 125
click at [106, 147] on button "button" at bounding box center [106, 151] width 9 height 9
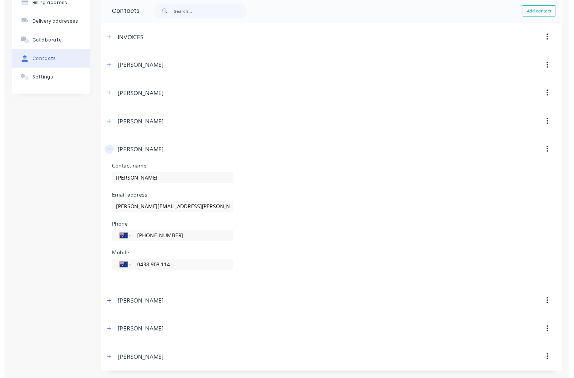
scroll to position [0, 0]
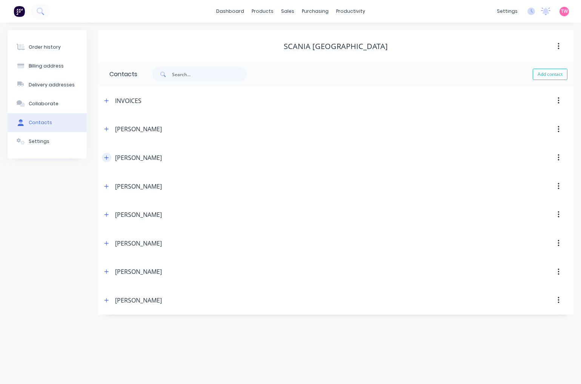
click at [107, 158] on icon "button" at bounding box center [106, 157] width 5 height 5
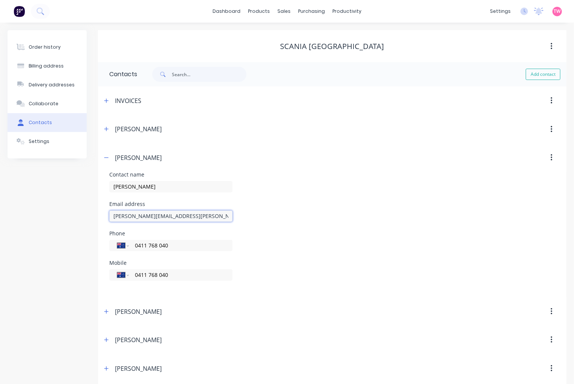
drag, startPoint x: 195, startPoint y: 216, endPoint x: 94, endPoint y: 215, distance: 101.5
click at [94, 215] on div "Order history Billing address Delivery addresses Collaborate Contacts Settings …" at bounding box center [287, 235] width 559 height 410
drag, startPoint x: 152, startPoint y: 187, endPoint x: 109, endPoint y: 186, distance: 42.2
click at [109, 186] on input "[PERSON_NAME]" at bounding box center [170, 186] width 123 height 11
click at [107, 154] on button "button" at bounding box center [106, 157] width 9 height 9
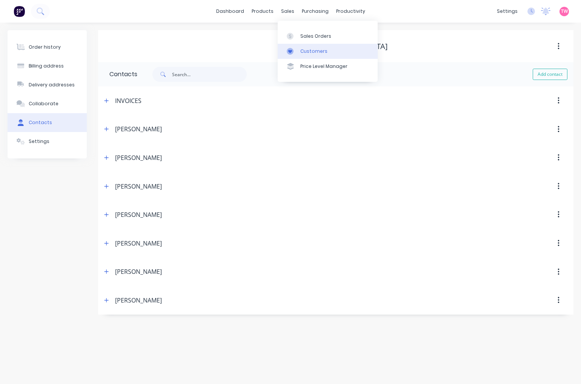
click at [305, 51] on div "Customers" at bounding box center [313, 51] width 27 height 7
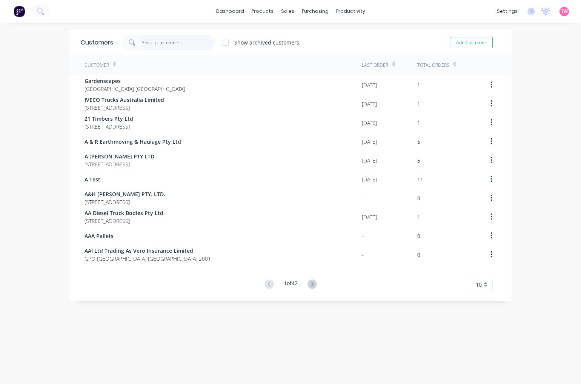
click at [150, 43] on input "text" at bounding box center [179, 42] width 74 height 15
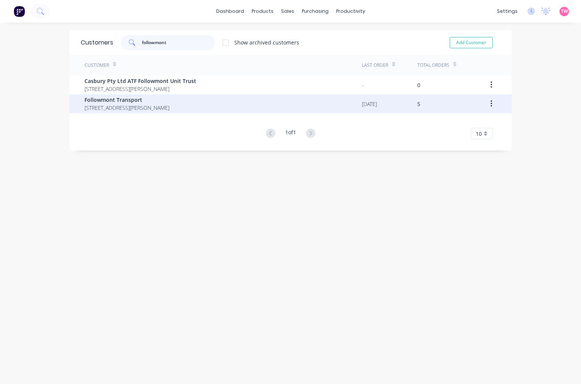
type input "followmont"
click at [136, 103] on span "Followmont Transport" at bounding box center [126, 100] width 85 height 8
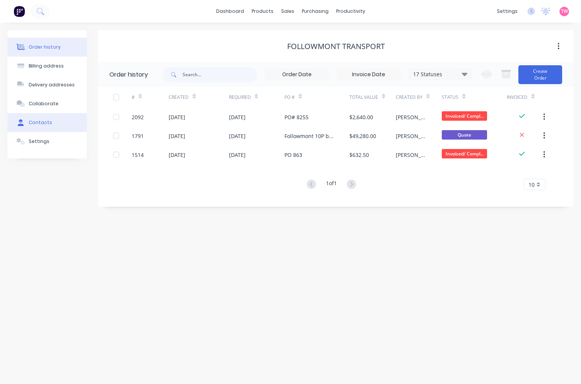
click at [53, 122] on button "Contacts" at bounding box center [47, 122] width 79 height 19
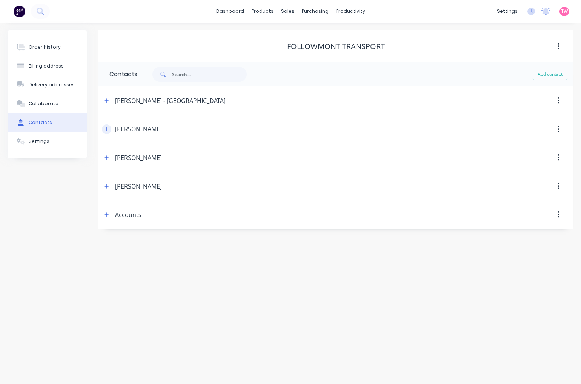
click at [107, 129] on icon "button" at bounding box center [106, 129] width 4 height 4
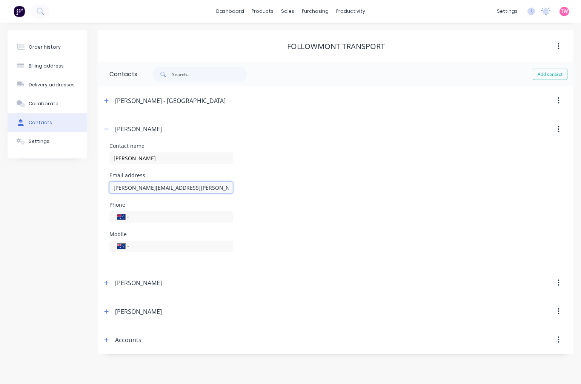
drag, startPoint x: 207, startPoint y: 190, endPoint x: 95, endPoint y: 189, distance: 112.0
click at [95, 189] on div "Order history Billing address Delivery addresses Collaborate Contacts Settings …" at bounding box center [291, 192] width 566 height 324
drag, startPoint x: 152, startPoint y: 157, endPoint x: 106, endPoint y: 156, distance: 45.3
click at [106, 156] on div "Contact name [PERSON_NAME] Email address [PERSON_NAME][EMAIL_ADDRESS][PERSON_NA…" at bounding box center [335, 205] width 475 height 125
click at [107, 129] on icon "button" at bounding box center [106, 129] width 4 height 0
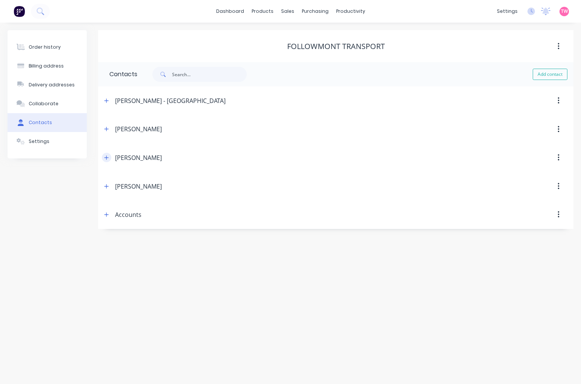
click at [111, 157] on button "button" at bounding box center [106, 157] width 9 height 9
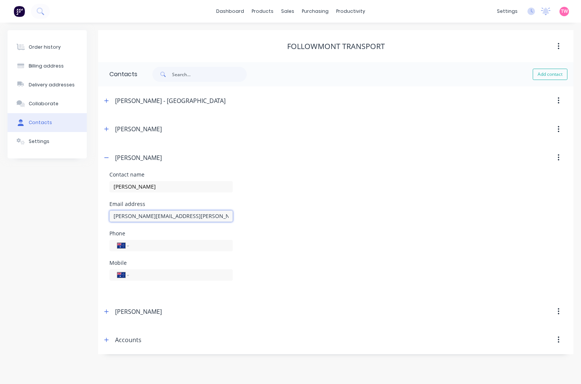
drag, startPoint x: 201, startPoint y: 219, endPoint x: 106, endPoint y: 217, distance: 95.1
click at [106, 217] on div "Contact name [PERSON_NAME] Email address [PERSON_NAME][EMAIL_ADDRESS][PERSON_NA…" at bounding box center [335, 234] width 475 height 125
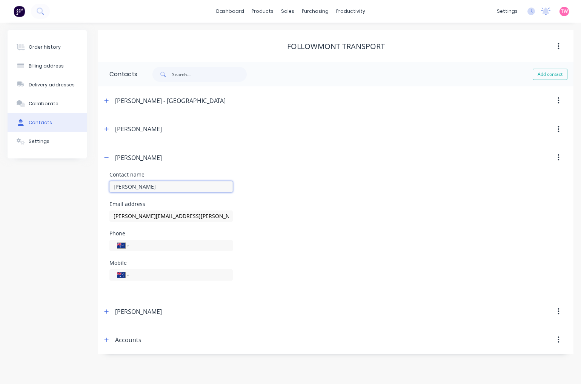
drag, startPoint x: 162, startPoint y: 186, endPoint x: 107, endPoint y: 183, distance: 55.5
click at [107, 183] on div "Contact name [PERSON_NAME] Email address [PERSON_NAME][EMAIL_ADDRESS][PERSON_NA…" at bounding box center [335, 234] width 475 height 125
click at [106, 156] on icon "button" at bounding box center [106, 157] width 5 height 5
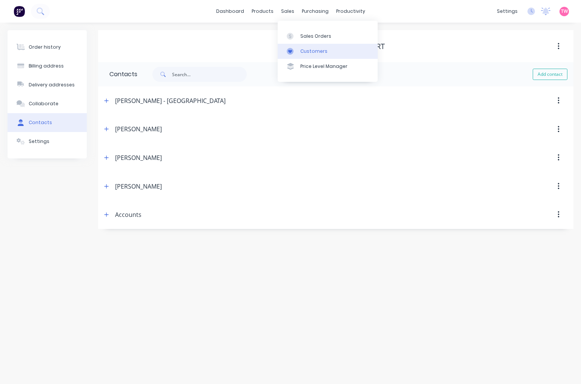
click at [315, 52] on div "Customers" at bounding box center [313, 51] width 27 height 7
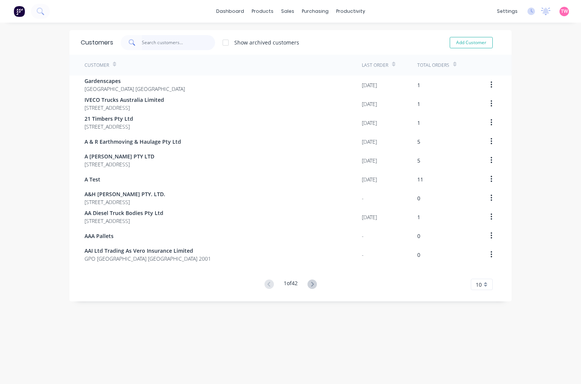
click at [148, 41] on input "text" at bounding box center [179, 42] width 74 height 15
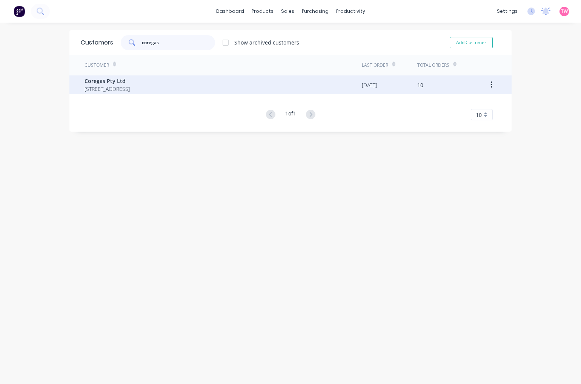
type input "coregas"
click at [130, 84] on span "Coregas Pty Ltd" at bounding box center [106, 81] width 45 height 8
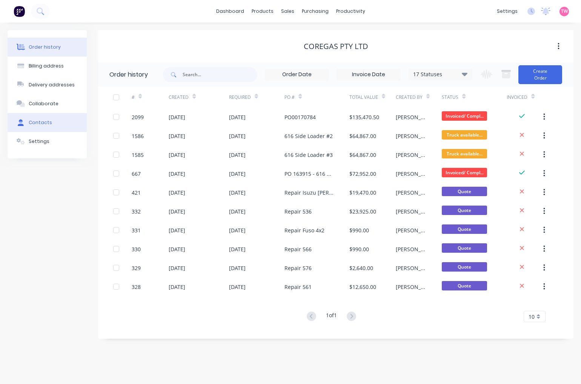
click at [48, 121] on div "Contacts" at bounding box center [40, 122] width 23 height 7
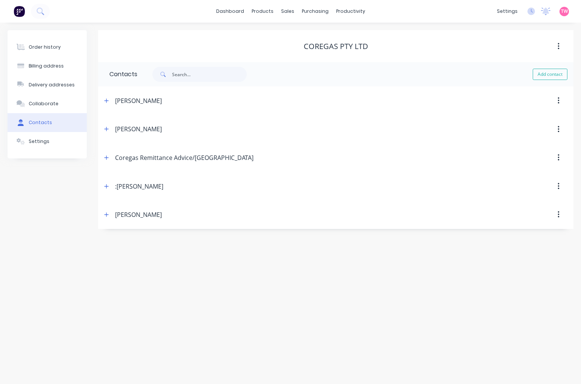
select select "AU"
click at [107, 209] on div "[PERSON_NAME]" at bounding box center [279, 215] width 354 height 14
click at [107, 212] on icon "button" at bounding box center [106, 214] width 5 height 5
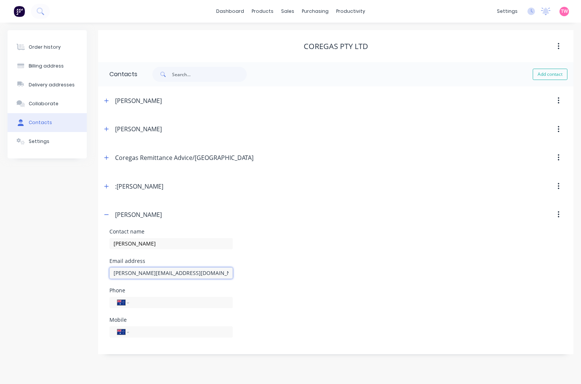
drag, startPoint x: 180, startPoint y: 272, endPoint x: 99, endPoint y: 270, distance: 80.7
click at [99, 270] on div "Contact name [PERSON_NAME] Email address [PERSON_NAME][EMAIL_ADDRESS][DOMAIN_NA…" at bounding box center [335, 291] width 475 height 125
drag, startPoint x: 158, startPoint y: 244, endPoint x: 101, endPoint y: 243, distance: 56.6
click at [101, 243] on div "Contact name [PERSON_NAME] Email address [PERSON_NAME][EMAIL_ADDRESS][DOMAIN_NA…" at bounding box center [335, 291] width 475 height 125
click at [106, 217] on icon "button" at bounding box center [106, 214] width 5 height 5
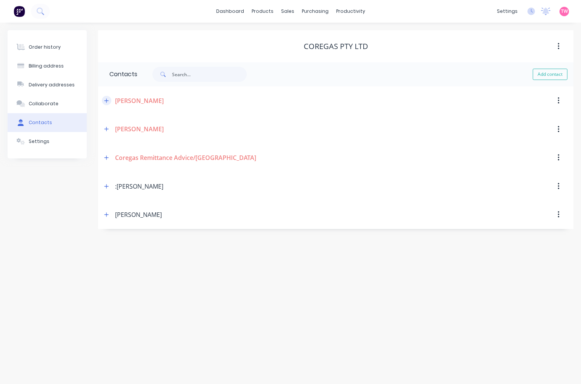
click at [105, 99] on icon "button" at bounding box center [106, 100] width 5 height 5
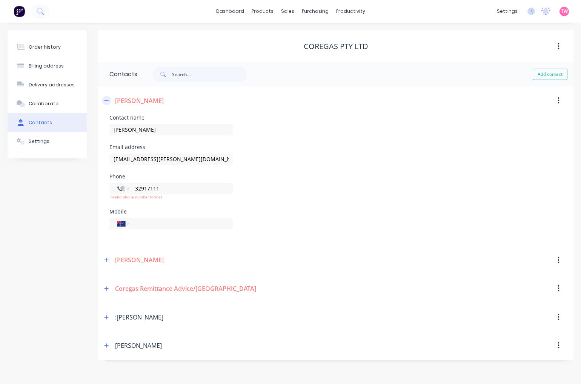
click at [105, 99] on icon "button" at bounding box center [106, 100] width 5 height 5
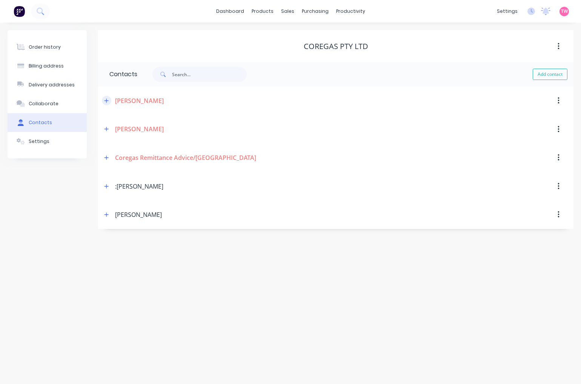
click at [105, 99] on icon "button" at bounding box center [106, 100] width 5 height 5
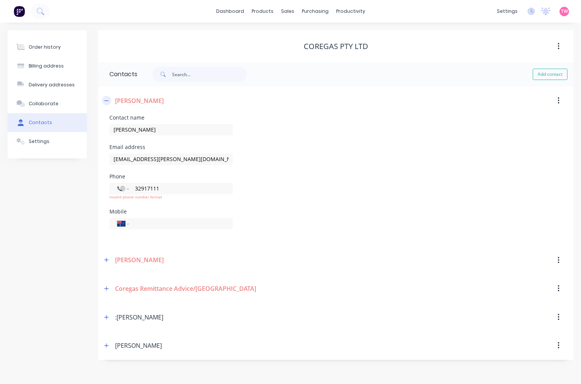
click at [105, 99] on icon "button" at bounding box center [106, 100] width 5 height 5
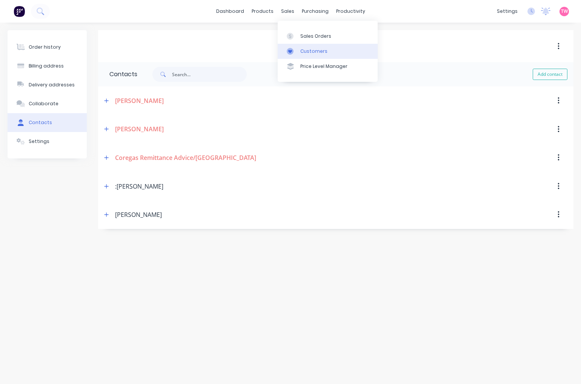
click at [300, 51] on div "Customers" at bounding box center [313, 51] width 27 height 7
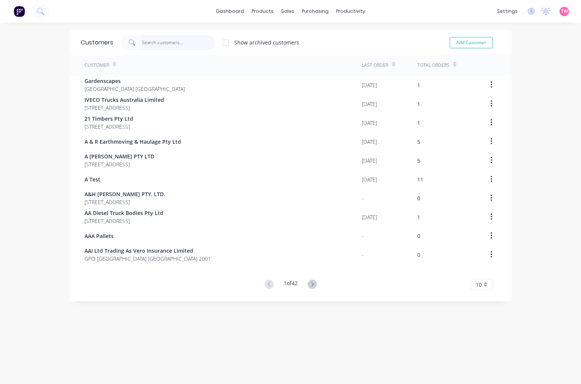
click at [165, 44] on input "text" at bounding box center [179, 42] width 74 height 15
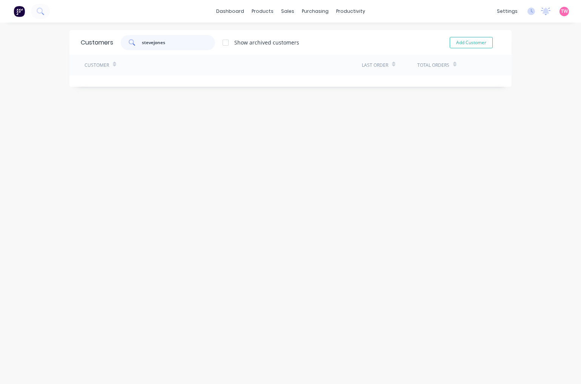
click at [151, 43] on input "stevejones" at bounding box center [179, 42] width 74 height 15
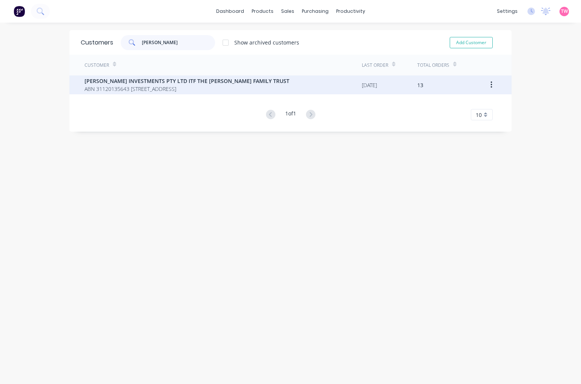
type input "[PERSON_NAME]"
click at [141, 92] on span "ABN 31120135643 [STREET_ADDRESS]" at bounding box center [186, 89] width 205 height 8
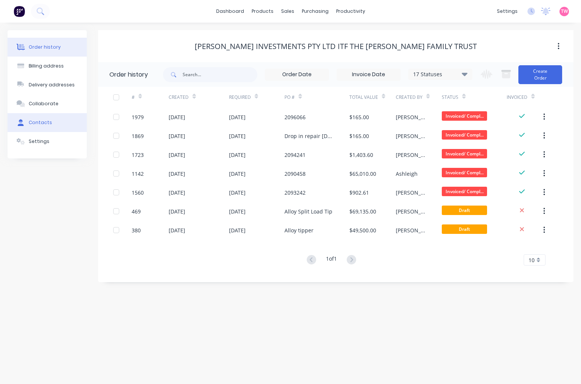
click at [60, 120] on button "Contacts" at bounding box center [47, 122] width 79 height 19
select select "AU"
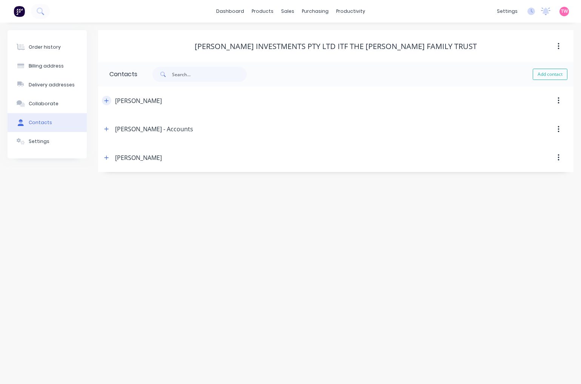
click at [107, 100] on icon "button" at bounding box center [106, 100] width 5 height 5
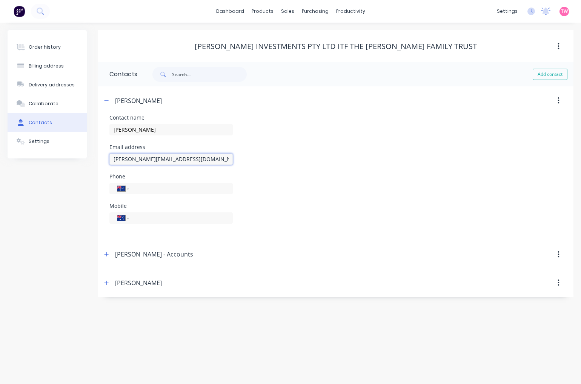
drag, startPoint x: 194, startPoint y: 159, endPoint x: 100, endPoint y: 158, distance: 93.9
click at [100, 158] on div "Contact name [PERSON_NAME] Email address [PERSON_NAME][EMAIL_ADDRESS][DOMAIN_NA…" at bounding box center [335, 177] width 475 height 125
drag, startPoint x: 149, startPoint y: 127, endPoint x: 112, endPoint y: 129, distance: 37.4
click at [112, 129] on input "[PERSON_NAME]" at bounding box center [170, 129] width 123 height 11
click at [311, 50] on div "Customers" at bounding box center [313, 51] width 27 height 7
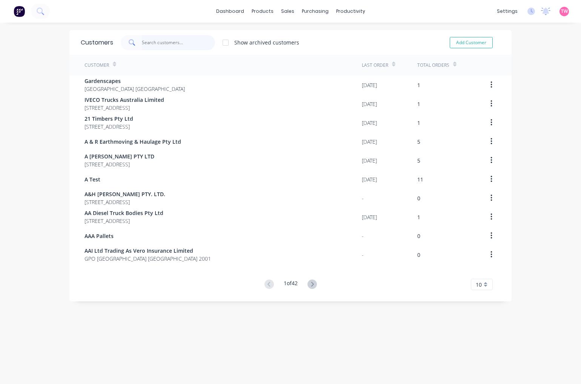
click at [164, 42] on input "text" at bounding box center [179, 42] width 74 height 15
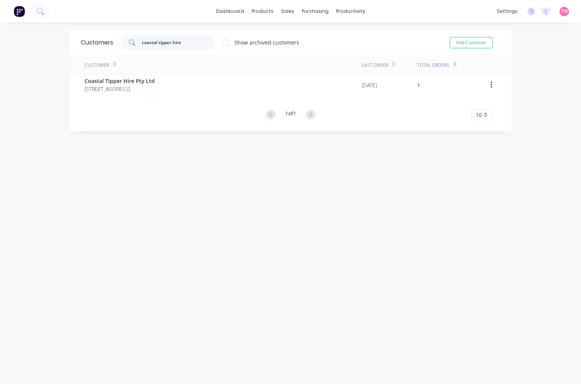
type input "coastal tipper hire"
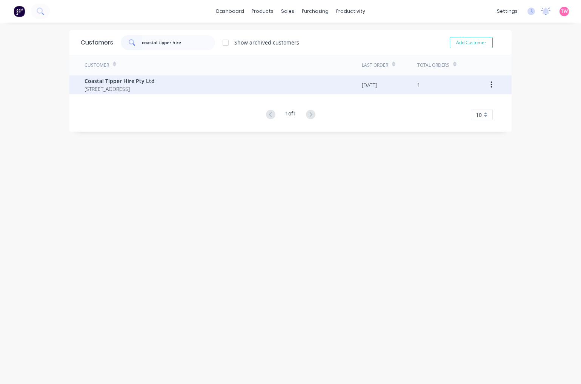
click at [130, 84] on span "Coastal Tipper Hire Pty Ltd" at bounding box center [119, 81] width 70 height 8
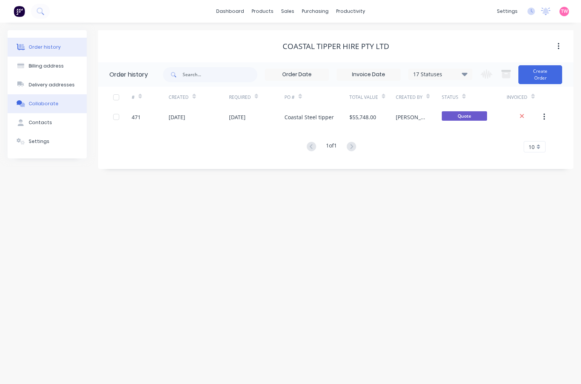
click at [38, 104] on div "Collaborate" at bounding box center [44, 103] width 30 height 7
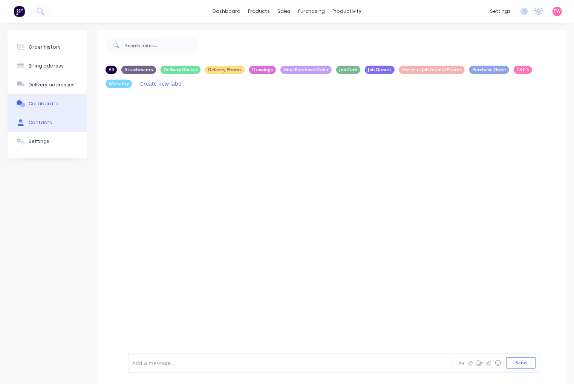
click at [41, 124] on div "Contacts" at bounding box center [40, 122] width 23 height 7
select select "AU"
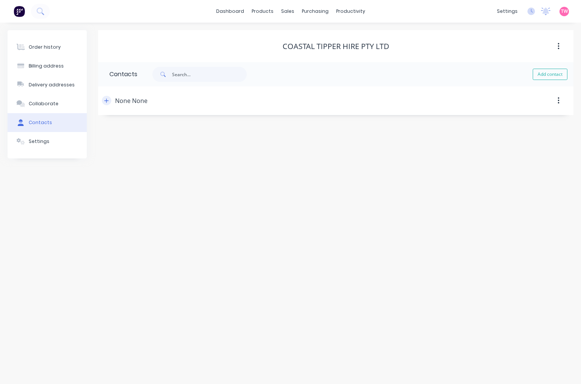
click at [111, 103] on span at bounding box center [106, 100] width 9 height 9
click at [109, 101] on button "button" at bounding box center [106, 100] width 9 height 9
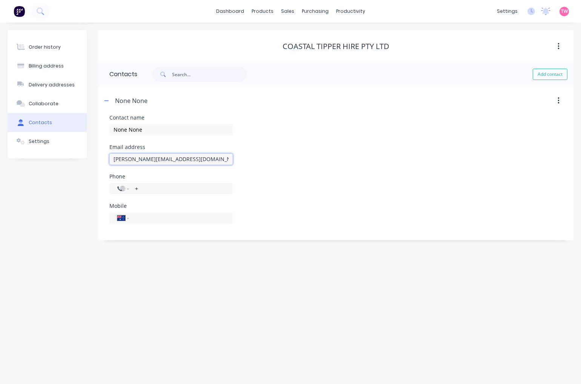
drag, startPoint x: 141, startPoint y: 161, endPoint x: 98, endPoint y: 158, distance: 42.7
click at [98, 158] on div "Contact name None None Email address [PERSON_NAME][EMAIL_ADDRESS][DOMAIN_NAME] …" at bounding box center [335, 177] width 475 height 125
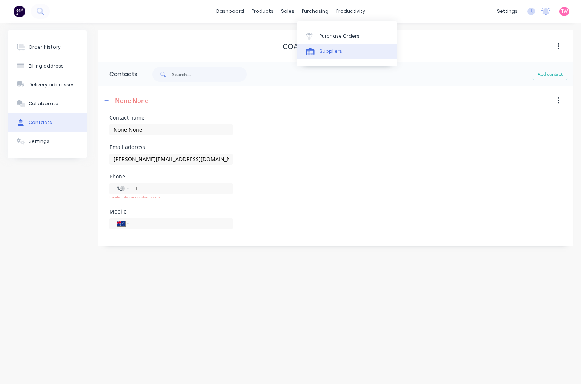
click at [331, 53] on div "Suppliers" at bounding box center [330, 51] width 23 height 7
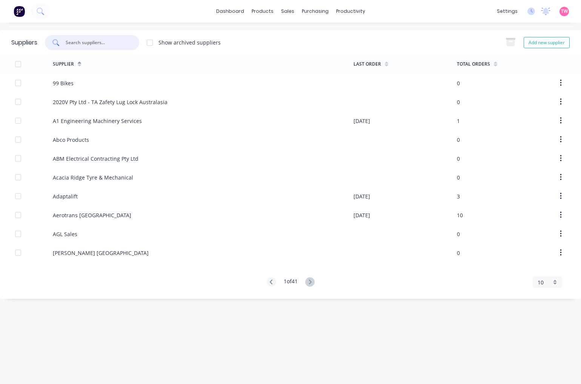
click at [94, 39] on input "text" at bounding box center [96, 43] width 63 height 8
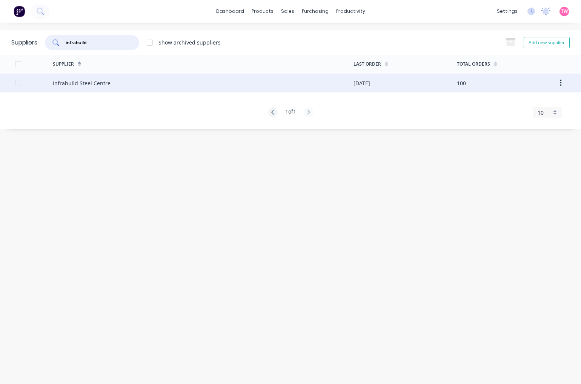
type input "infrabuild"
click at [62, 81] on div "Infrabuild Steel Centre" at bounding box center [82, 83] width 58 height 8
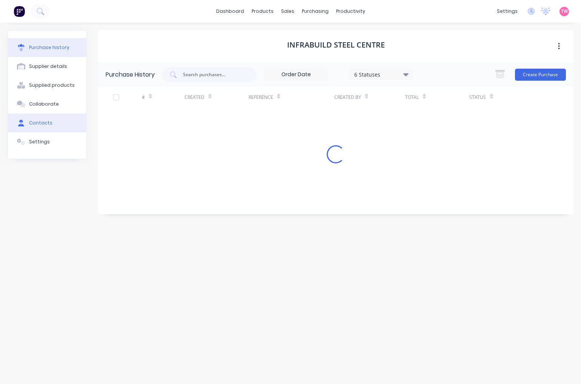
click at [42, 124] on div "Contacts" at bounding box center [40, 123] width 23 height 7
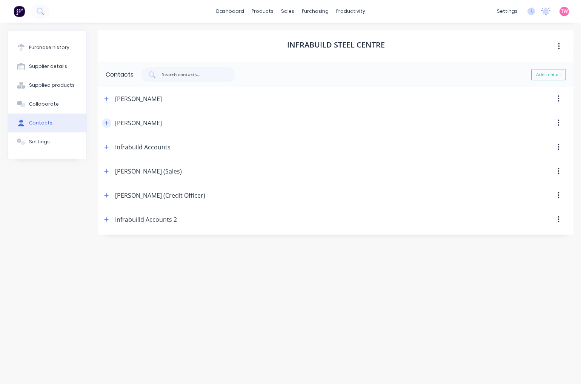
click at [106, 118] on button "button" at bounding box center [106, 122] width 9 height 9
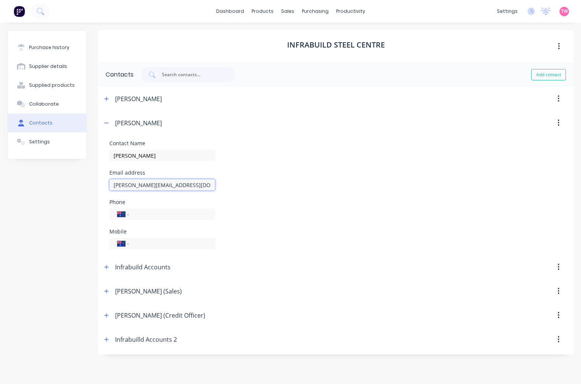
drag, startPoint x: 195, startPoint y: 185, endPoint x: 89, endPoint y: 182, distance: 106.0
click at [89, 182] on div "Purchase history Supplier details Supplied products Collaborate Contacts Settin…" at bounding box center [291, 199] width 566 height 339
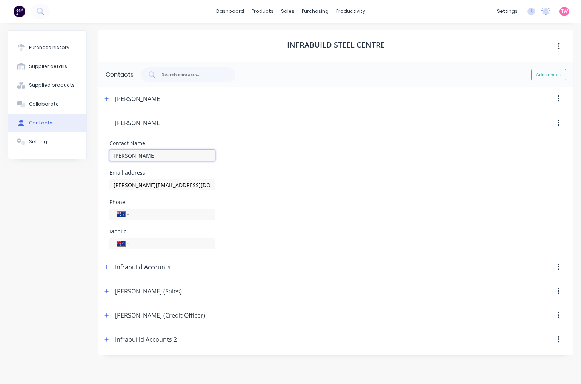
drag, startPoint x: 151, startPoint y: 157, endPoint x: 72, endPoint y: 154, distance: 78.9
click at [72, 154] on div "Purchase history Supplier details Supplied products Collaborate Contacts Settin…" at bounding box center [291, 199] width 566 height 339
click at [106, 120] on icon "button" at bounding box center [106, 122] width 5 height 5
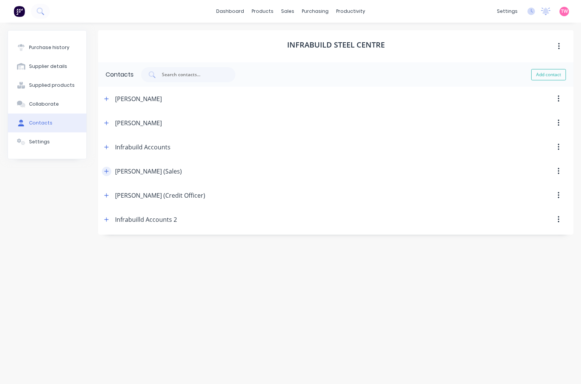
click at [107, 170] on icon "button" at bounding box center [106, 171] width 5 height 5
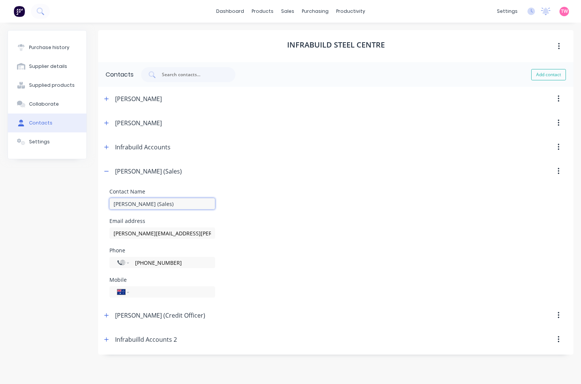
drag, startPoint x: 172, startPoint y: 203, endPoint x: 89, endPoint y: 199, distance: 82.7
click at [89, 199] on div "Purchase history Supplier details Supplied products Collaborate Contacts Settin…" at bounding box center [291, 199] width 566 height 339
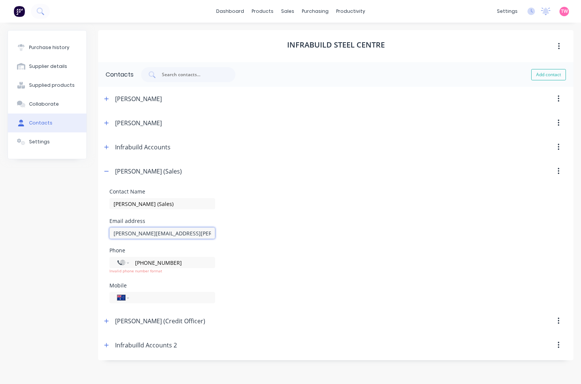
drag, startPoint x: 194, startPoint y: 232, endPoint x: 87, endPoint y: 233, distance: 106.7
click at [87, 233] on div "Purchase history Supplier details Supplied products Collaborate Contacts Settin…" at bounding box center [291, 199] width 566 height 339
click at [106, 170] on icon "button" at bounding box center [106, 171] width 5 height 5
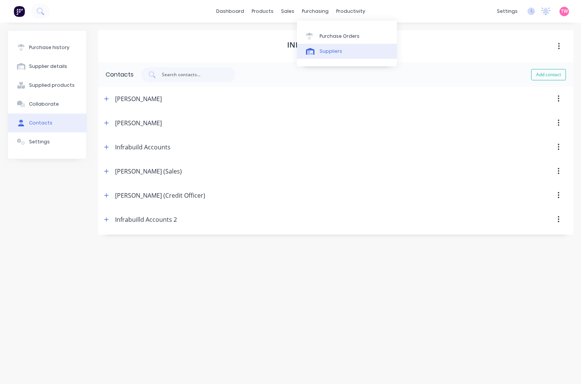
click at [333, 54] on div "Suppliers" at bounding box center [330, 51] width 23 height 7
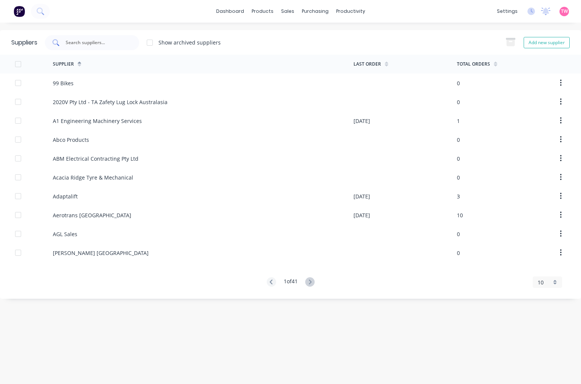
click at [114, 39] on input "text" at bounding box center [96, 43] width 63 height 8
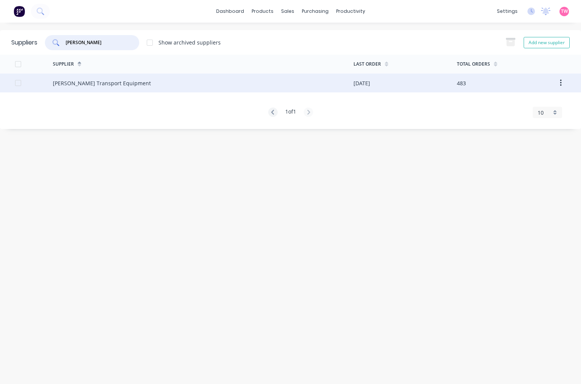
type input "[PERSON_NAME]"
click at [70, 85] on div "[PERSON_NAME] Transport Equipment" at bounding box center [102, 83] width 98 height 8
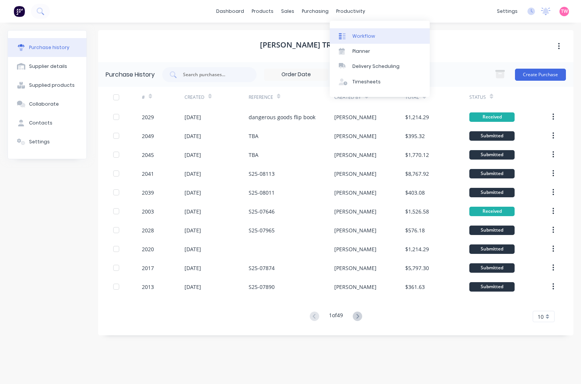
click at [362, 33] on div "Workflow" at bounding box center [363, 36] width 23 height 7
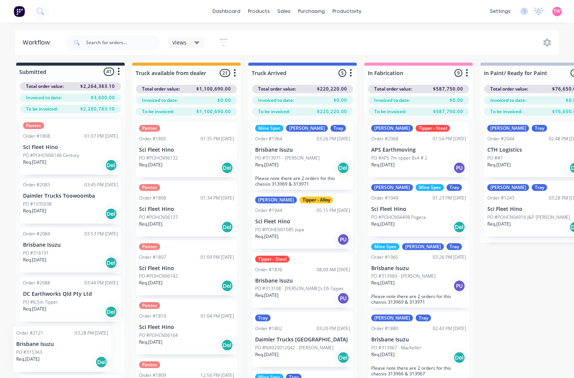
drag, startPoint x: 54, startPoint y: 356, endPoint x: 37, endPoint y: 349, distance: 18.8
click at [50, 356] on div "Pantec Order #1808 01:07 PM [DATE] Sci Fleet Hino PO #POHCN06146 Century Req. […" at bounding box center [70, 256] width 109 height 287
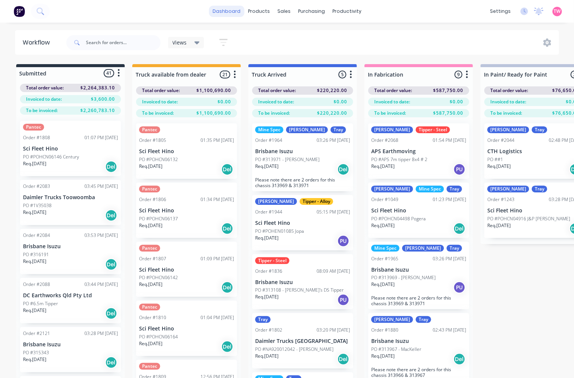
click at [225, 10] on link "dashboard" at bounding box center [226, 11] width 35 height 11
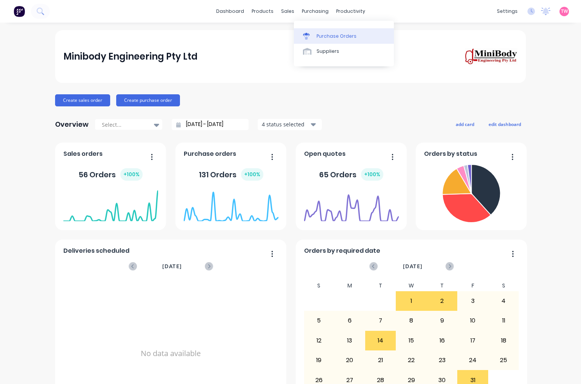
click at [336, 35] on div "Purchase Orders" at bounding box center [336, 36] width 40 height 7
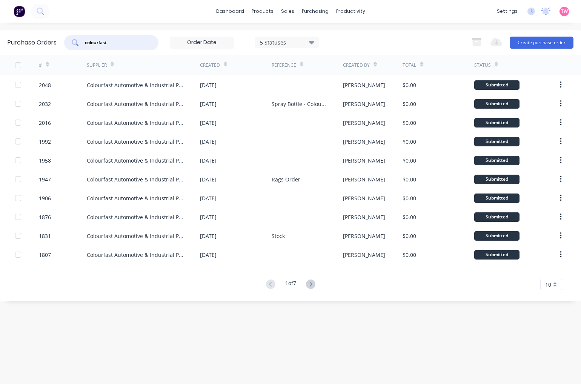
drag, startPoint x: 118, startPoint y: 40, endPoint x: 54, endPoint y: 45, distance: 64.7
click at [54, 45] on div "Purchase Orders colourfast 5 Statuses 5 Statuses Export to Excel (XLSX) Create …" at bounding box center [290, 42] width 581 height 25
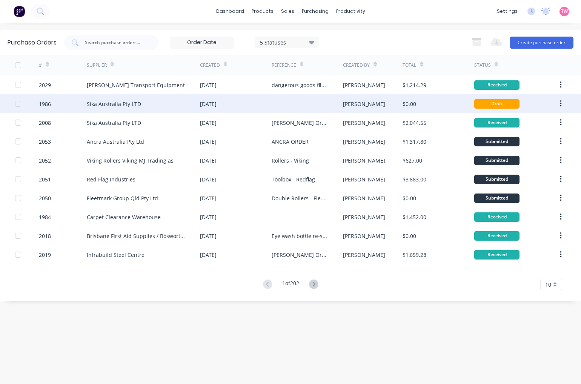
click at [278, 104] on div at bounding box center [308, 103] width 72 height 19
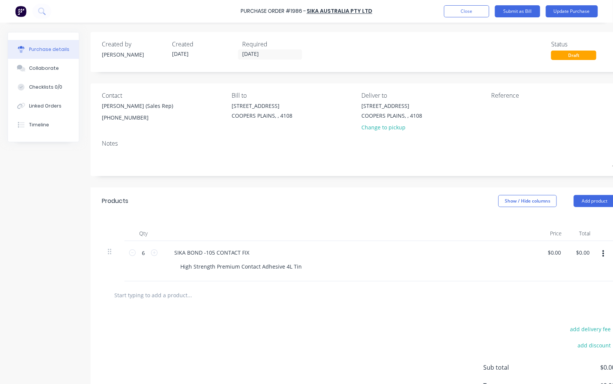
click at [572, 56] on div "Draft" at bounding box center [573, 55] width 45 height 9
click at [571, 8] on button "Update Purchase" at bounding box center [572, 11] width 52 height 12
click at [107, 367] on div "PurchaseOrder status change is invalid" at bounding box center [73, 369] width 100 height 8
click at [133, 368] on span "×" at bounding box center [135, 369] width 5 height 11
click at [517, 9] on button "Submit as Bill" at bounding box center [517, 11] width 45 height 12
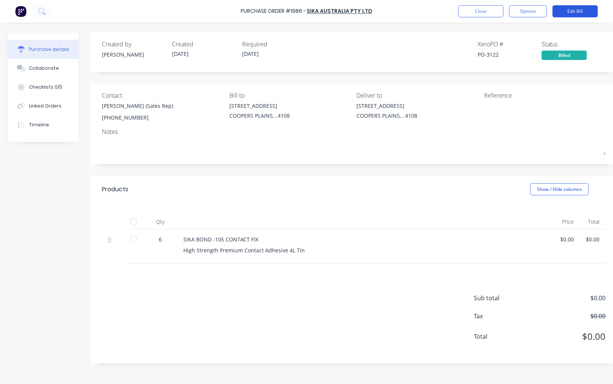
click at [584, 10] on button "Edit Bill" at bounding box center [575, 11] width 45 height 12
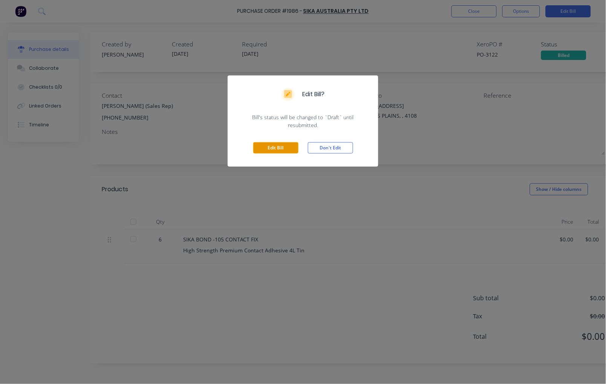
click at [289, 149] on button "Edit Bill" at bounding box center [275, 147] width 45 height 11
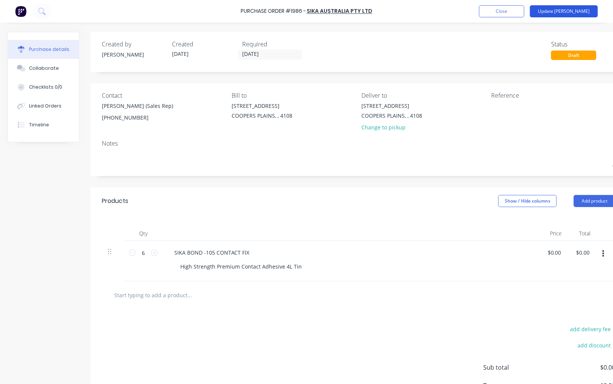
click at [578, 10] on button "Update [PERSON_NAME]" at bounding box center [564, 11] width 68 height 12
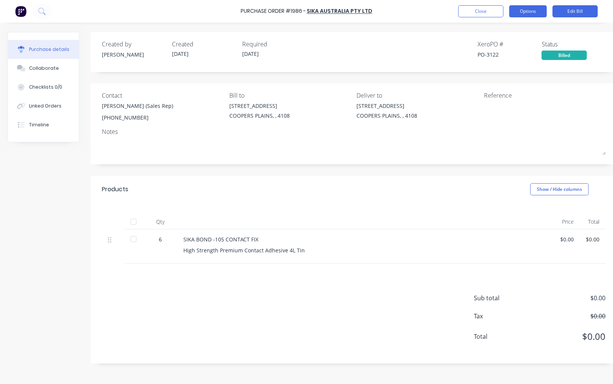
click at [527, 12] on button "Options" at bounding box center [528, 11] width 38 height 12
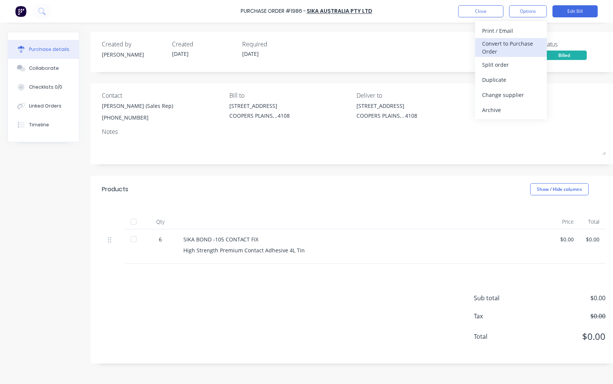
click at [519, 46] on div "Convert to Purchase Order" at bounding box center [511, 47] width 58 height 19
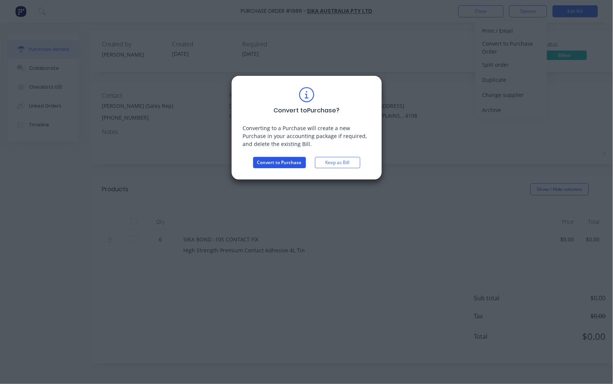
click at [276, 161] on button "Convert to Purchase" at bounding box center [279, 162] width 53 height 11
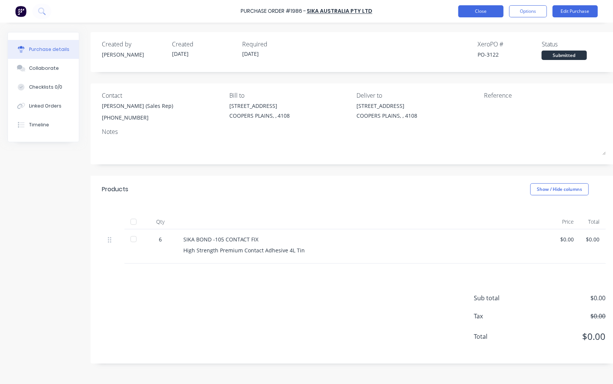
click at [485, 12] on button "Close" at bounding box center [480, 11] width 45 height 12
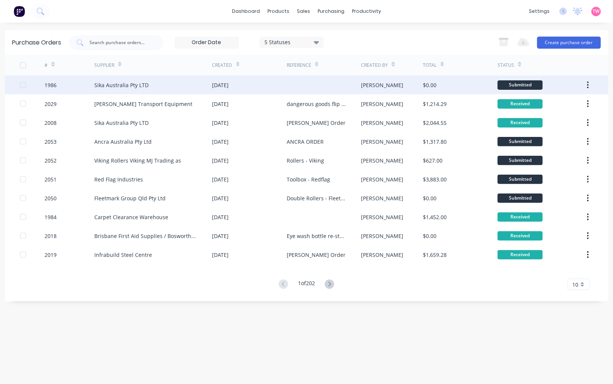
click at [177, 86] on div "Sika Australia Pty LTD" at bounding box center [153, 84] width 118 height 19
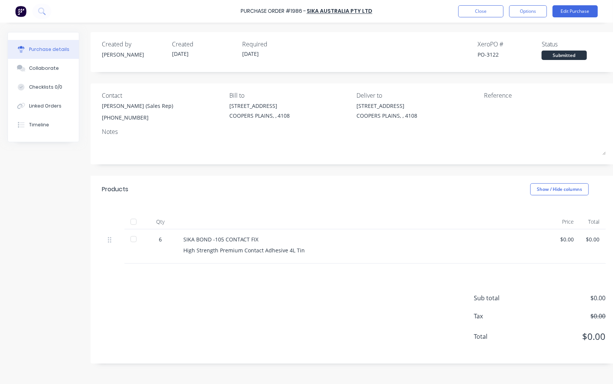
click at [134, 221] on div at bounding box center [133, 221] width 15 height 15
click at [476, 14] on button "Close" at bounding box center [480, 11] width 45 height 12
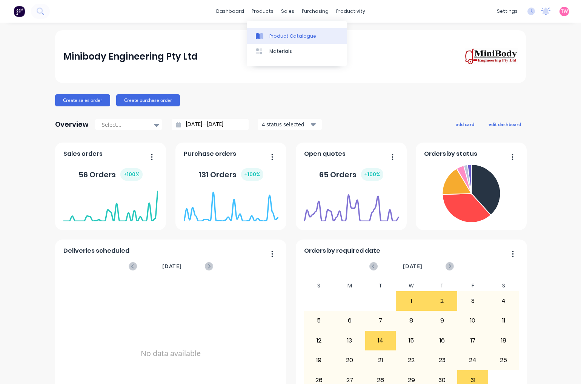
click at [283, 33] on div "Product Catalogue" at bounding box center [292, 36] width 47 height 7
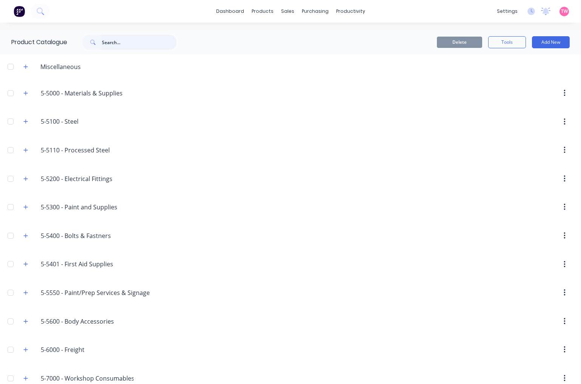
click at [109, 40] on input "text" at bounding box center [139, 42] width 75 height 15
type input "step out ladder"
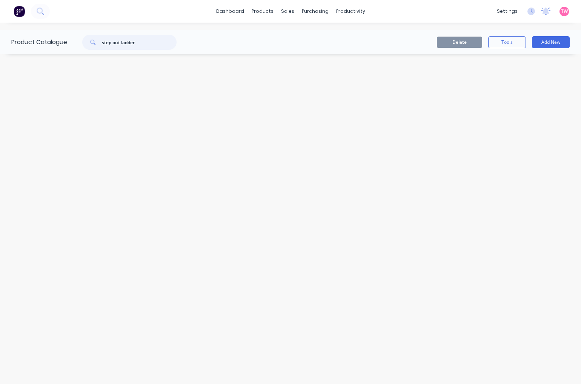
drag, startPoint x: 139, startPoint y: 41, endPoint x: 84, endPoint y: 40, distance: 55.1
click at [84, 40] on div "step out ladder" at bounding box center [129, 42] width 94 height 15
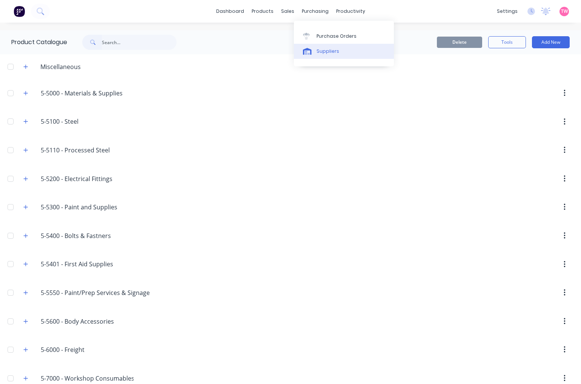
click at [324, 53] on div "Suppliers" at bounding box center [327, 51] width 23 height 7
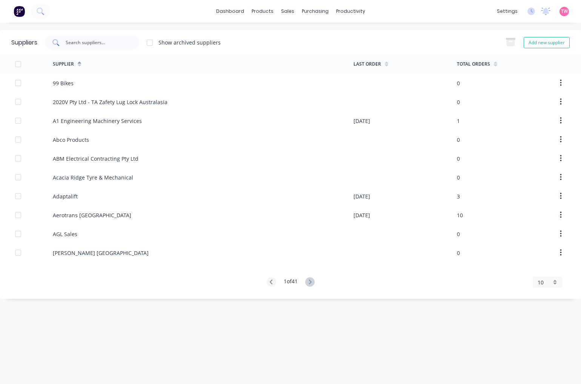
click at [103, 42] on input "text" at bounding box center [96, 43] width 63 height 8
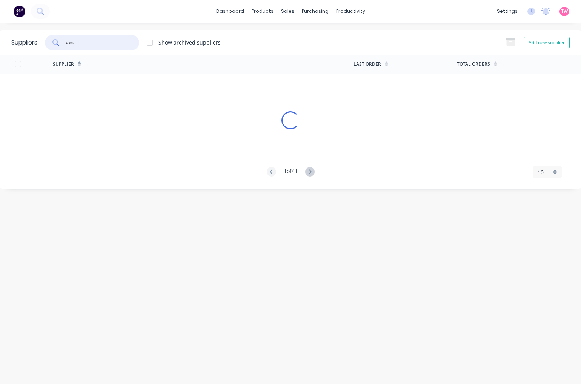
type input "ues"
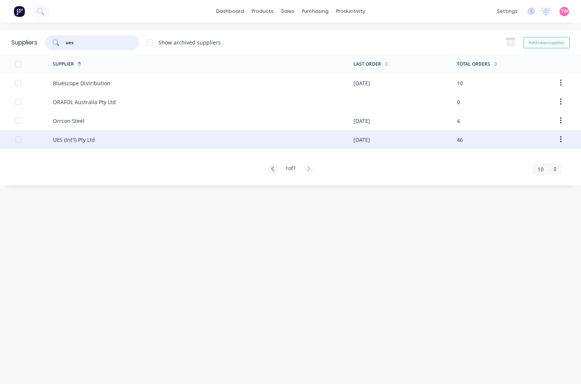
click at [82, 140] on div "UES (Int'l) Pty Ltd" at bounding box center [74, 140] width 42 height 8
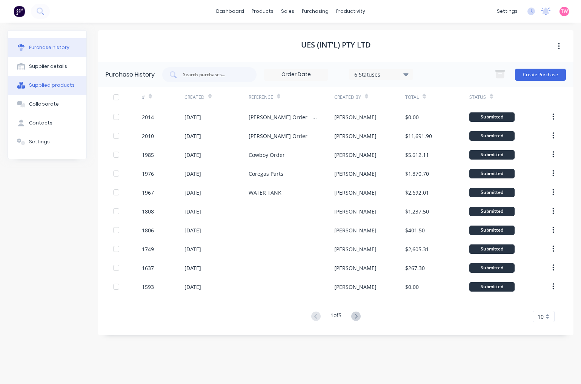
click at [57, 86] on div "Supplied products" at bounding box center [52, 85] width 46 height 7
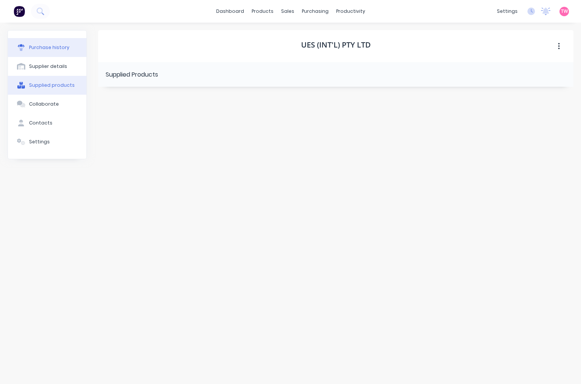
click at [43, 48] on div "Purchase history" at bounding box center [49, 47] width 40 height 7
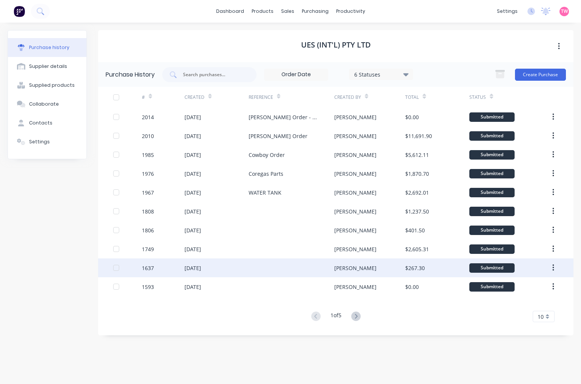
click at [247, 263] on div "18 Jun 2025" at bounding box center [216, 267] width 64 height 19
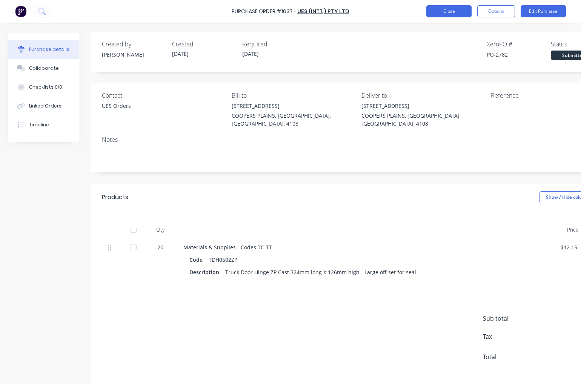
click at [445, 16] on button "Close" at bounding box center [448, 11] width 45 height 12
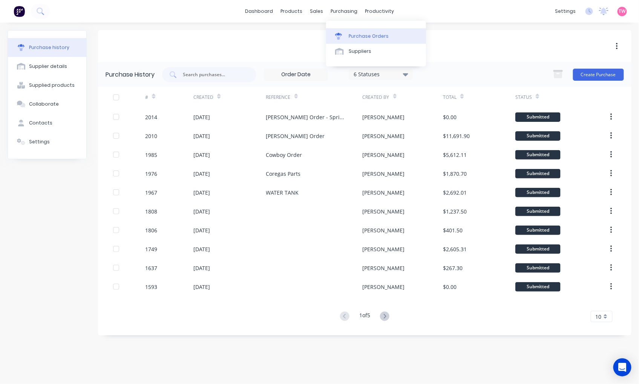
click at [364, 33] on div "Purchase Orders" at bounding box center [369, 36] width 40 height 7
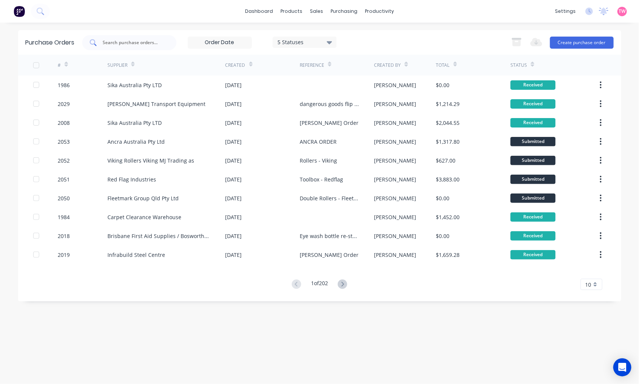
click at [138, 39] on input "text" at bounding box center [133, 43] width 63 height 8
paste input "1975"
type input "1975"
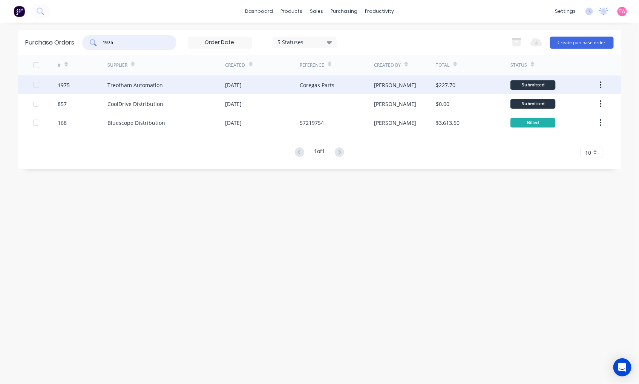
click at [77, 86] on div "1975" at bounding box center [83, 84] width 50 height 19
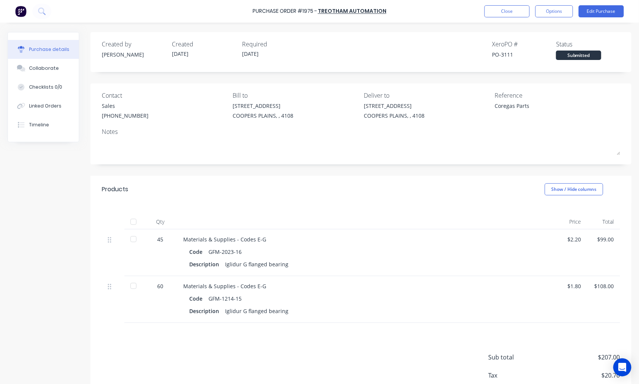
click at [134, 223] on div at bounding box center [133, 221] width 15 height 15
click at [131, 218] on div at bounding box center [133, 221] width 15 height 15
click at [134, 286] on div at bounding box center [133, 285] width 15 height 15
click at [508, 12] on button "Close" at bounding box center [507, 11] width 45 height 12
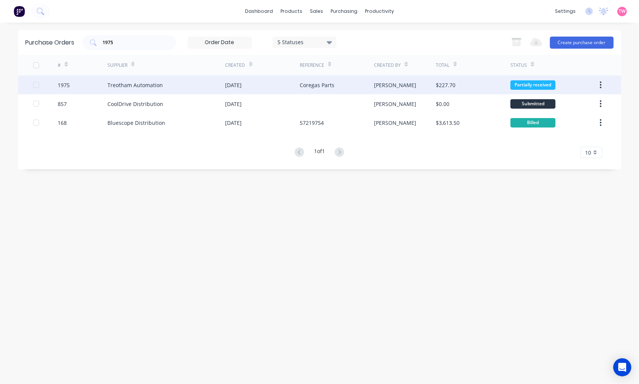
click at [112, 88] on div "Treotham Automation" at bounding box center [134, 85] width 55 height 8
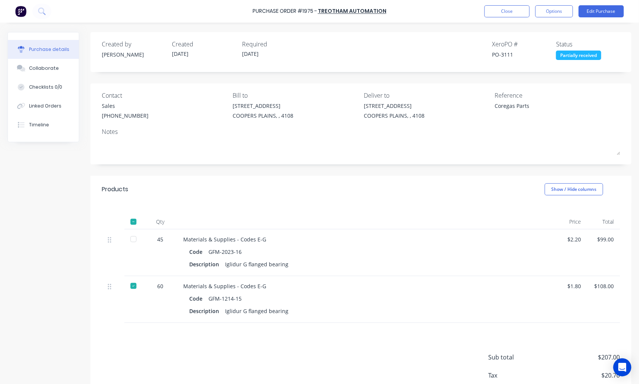
click at [501, 54] on div "PO-3111" at bounding box center [524, 55] width 64 height 8
copy div "3111"
type textarea "x"
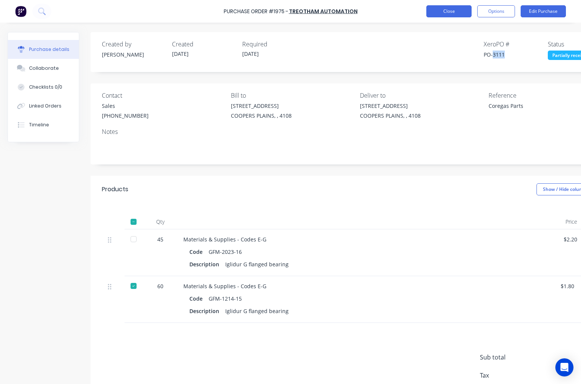
click at [457, 10] on button "Close" at bounding box center [448, 11] width 45 height 12
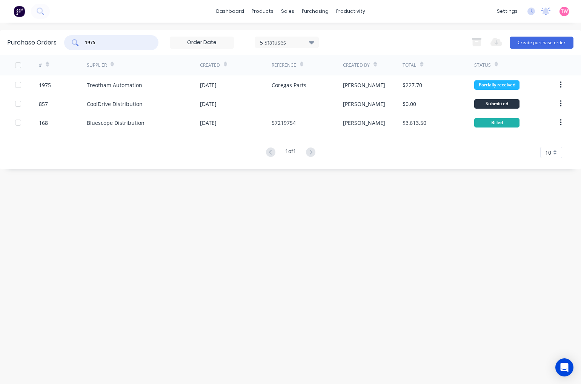
drag, startPoint x: 104, startPoint y: 43, endPoint x: 38, endPoint y: 39, distance: 66.5
click at [38, 39] on div "Purchase Orders 1975 5 Statuses 5 Statuses Export to Excel (XLSX) Create purcha…" at bounding box center [290, 42] width 581 height 25
paste input "2024"
type input "2024"
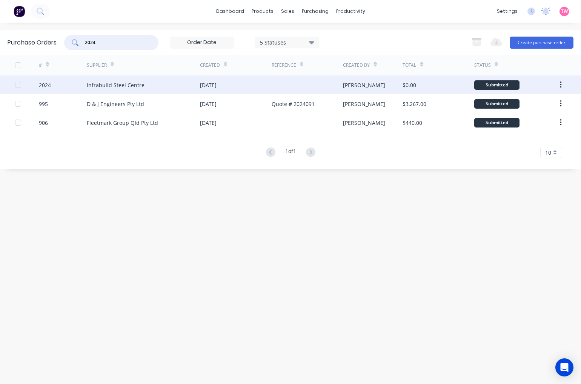
click at [58, 85] on div "2024" at bounding box center [63, 84] width 48 height 19
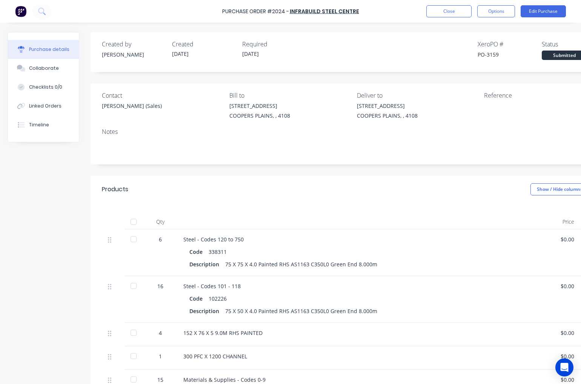
click at [495, 52] on div "PO-3159" at bounding box center [509, 55] width 64 height 8
copy div "3159"
